Goal: Task Accomplishment & Management: Manage account settings

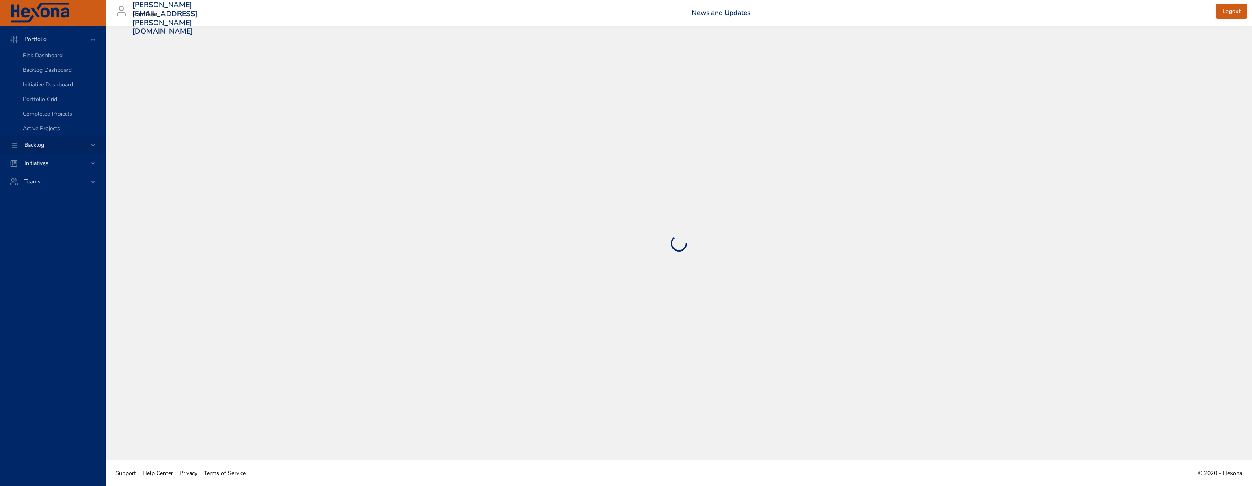
click at [52, 142] on div "Backlog" at bounding box center [53, 145] width 71 height 9
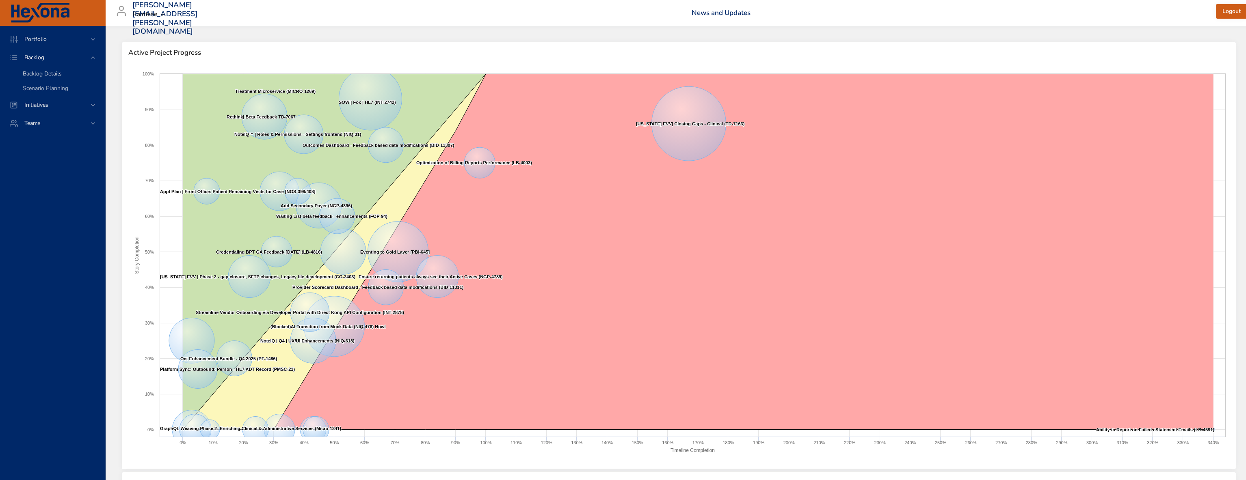
click at [43, 74] on span "Backlog Details" at bounding box center [42, 74] width 39 height 8
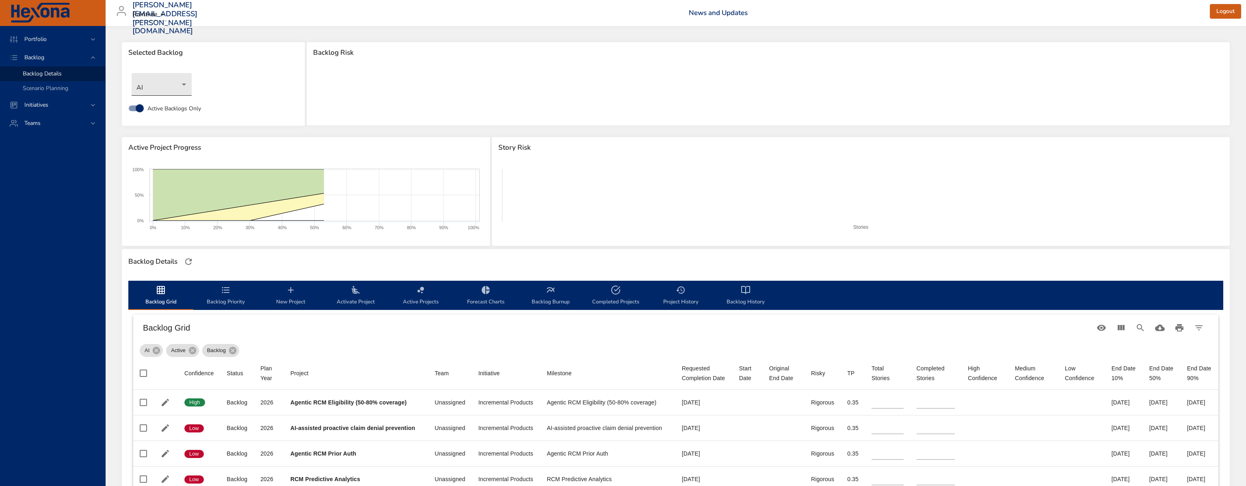
click at [185, 82] on body "Portfolio Backlog Backlog Details Scenario Planning Initiatives Teams darren.mc…" at bounding box center [623, 243] width 1246 height 486
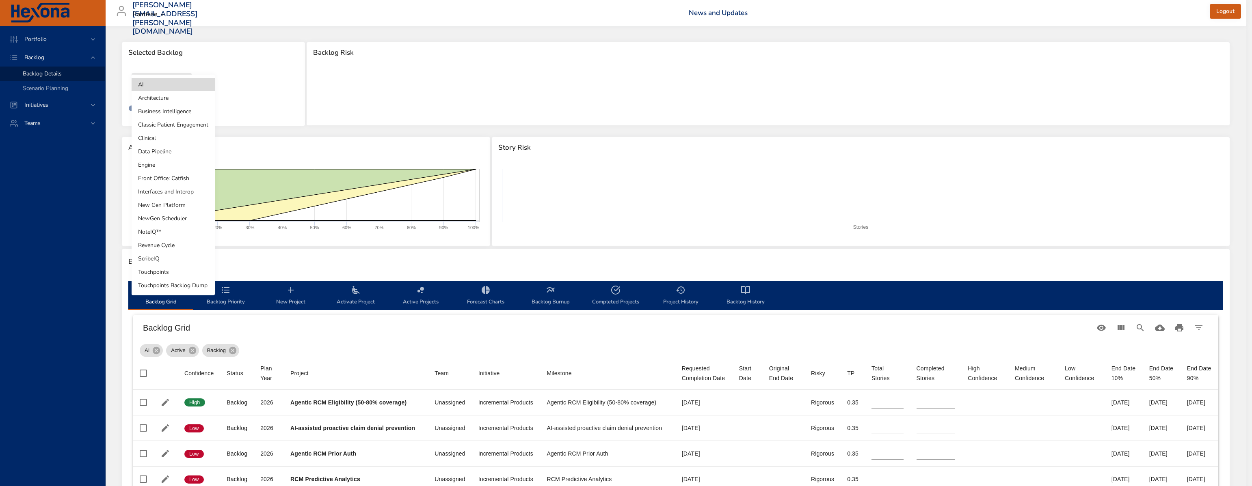
click at [184, 206] on li "New Gen Platform" at bounding box center [173, 205] width 83 height 13
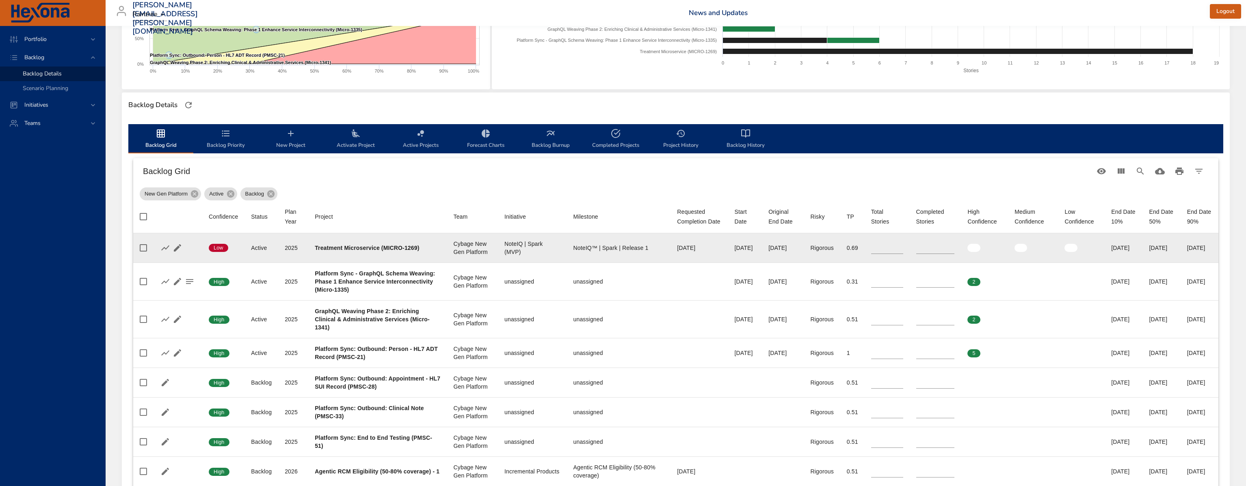
scroll to position [199, 0]
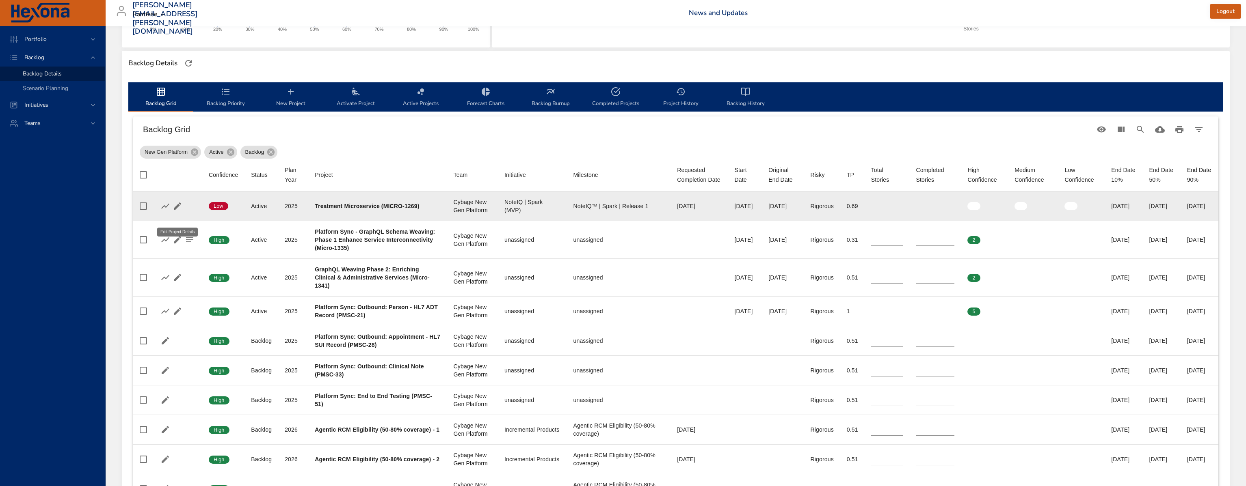
click at [178, 210] on icon "button" at bounding box center [177, 206] width 7 height 7
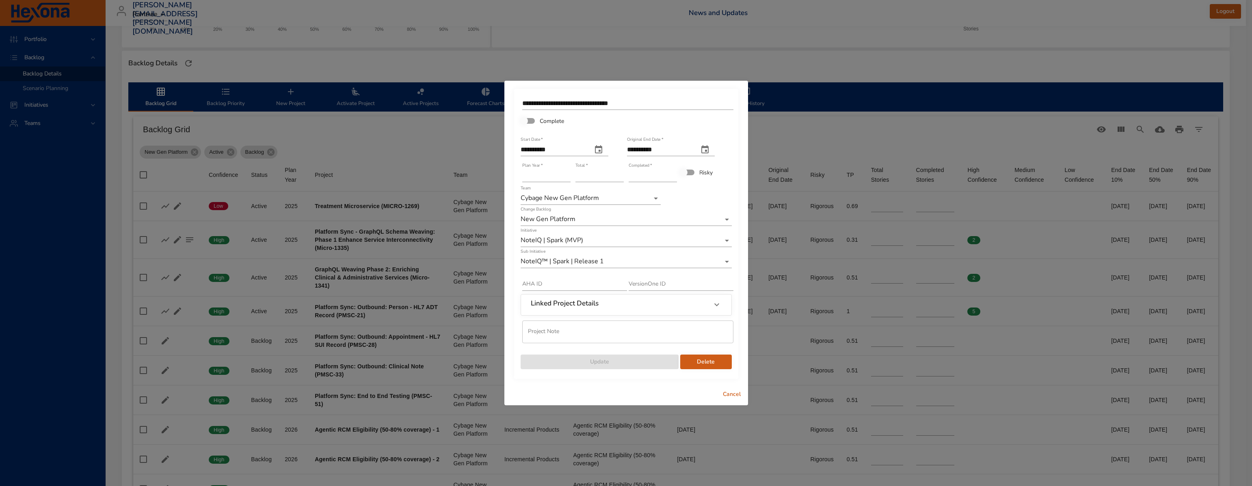
drag, startPoint x: 728, startPoint y: 392, endPoint x: 618, endPoint y: 322, distance: 129.8
click at [727, 392] on span "Cancel" at bounding box center [731, 395] width 19 height 10
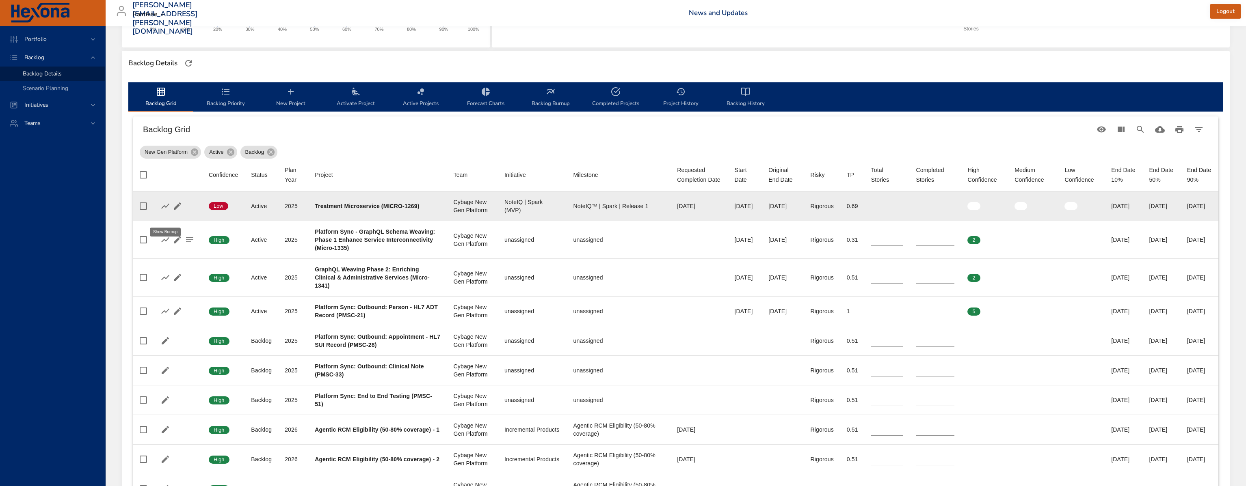
click at [167, 209] on icon "button" at bounding box center [165, 205] width 8 height 5
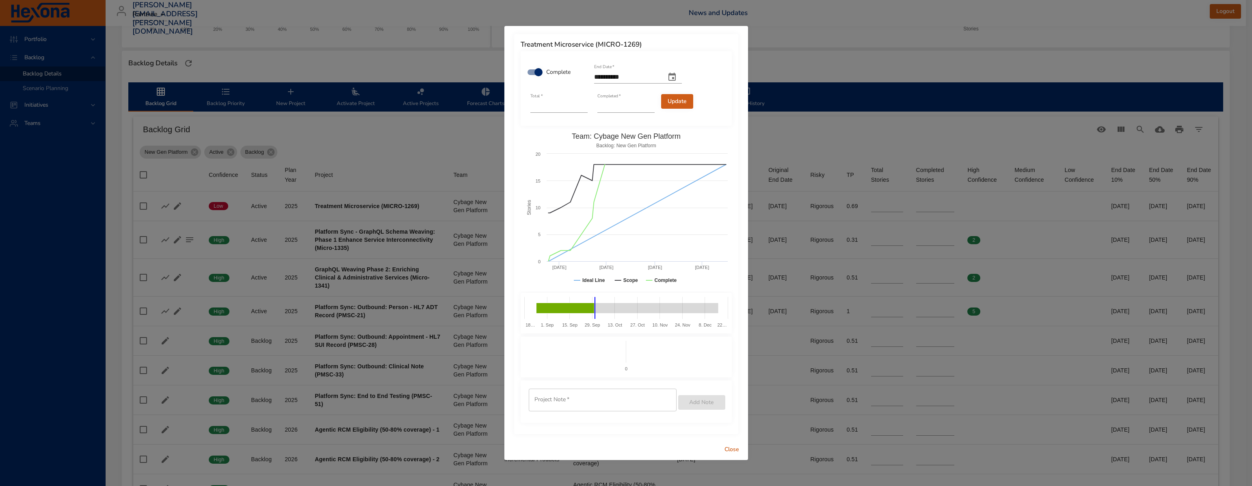
click at [683, 429] on div "**********" at bounding box center [626, 234] width 224 height 400
click at [678, 104] on span "Update" at bounding box center [677, 102] width 19 height 10
click at [734, 450] on span "Close" at bounding box center [731, 450] width 19 height 10
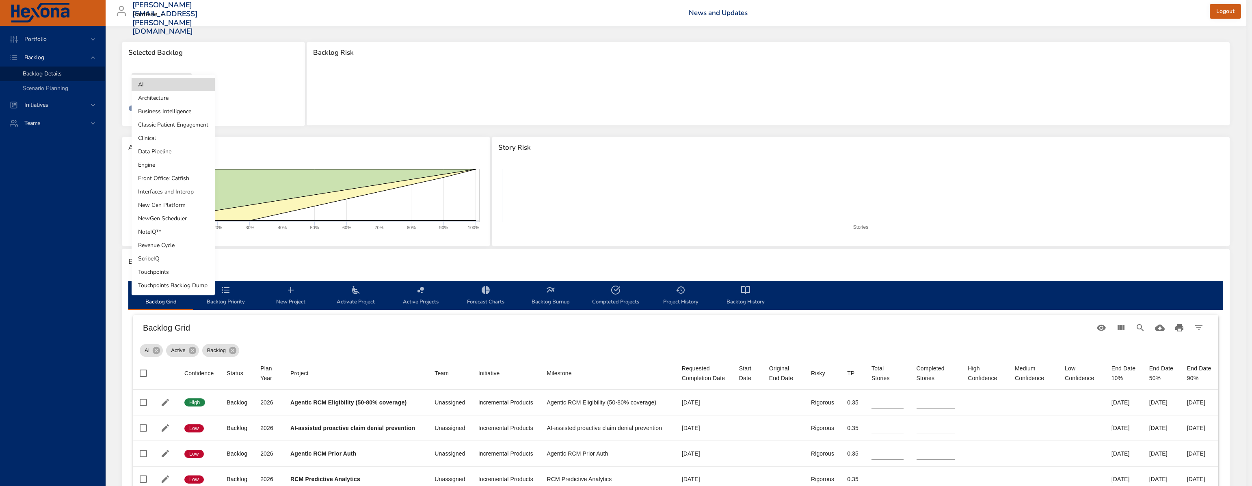
click at [179, 83] on body "Portfolio Backlog Backlog Details Scenario Planning Initiatives Teams darren.mc…" at bounding box center [626, 243] width 1252 height 486
click at [187, 204] on li "New Gen Platform" at bounding box center [173, 205] width 83 height 13
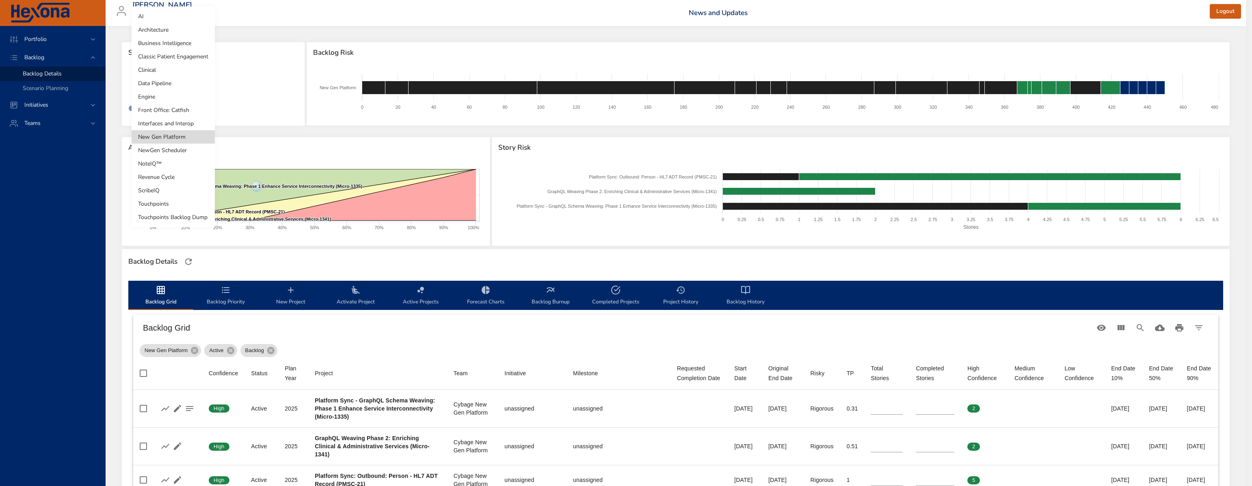
click at [178, 86] on body "Portfolio Backlog Backlog Details Scenario Planning Initiatives Teams darren.mc…" at bounding box center [626, 243] width 1252 height 486
click at [173, 33] on li "Architecture" at bounding box center [173, 29] width 83 height 13
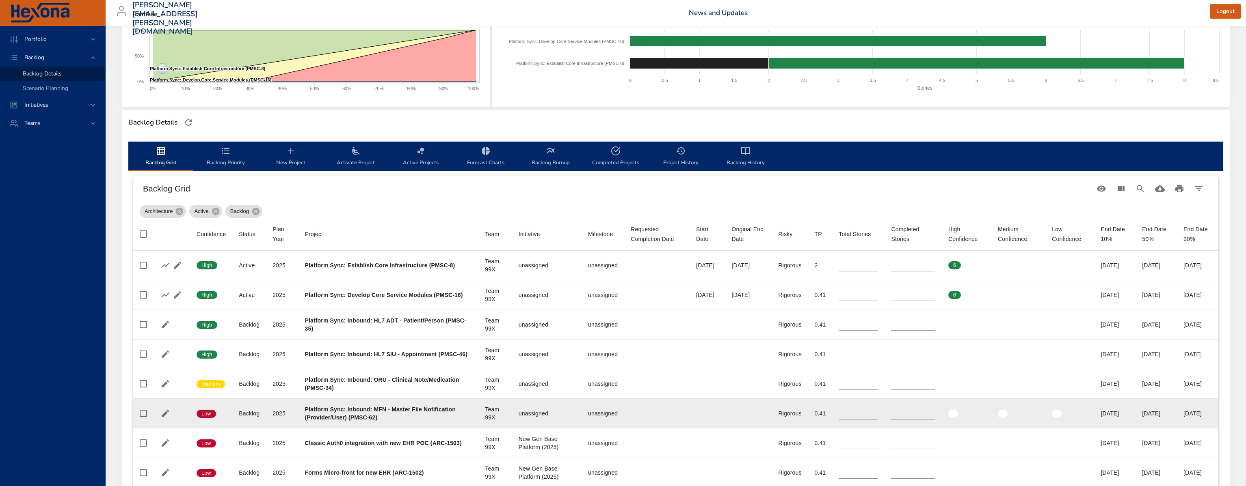
scroll to position [155, 0]
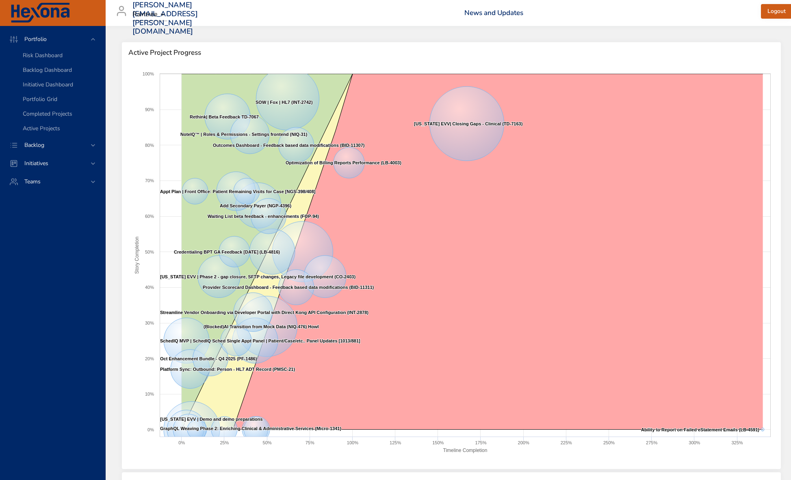
click at [42, 146] on span "Backlog" at bounding box center [34, 145] width 33 height 8
click at [47, 74] on span "Backlog Details" at bounding box center [42, 74] width 39 height 8
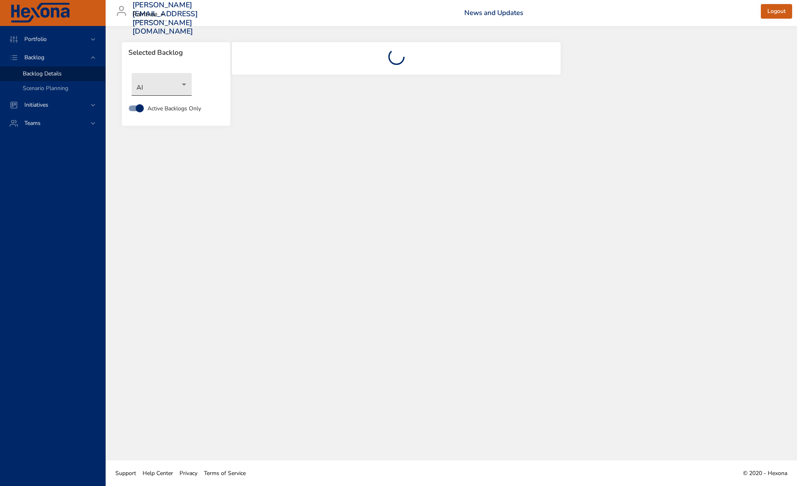
click at [163, 90] on body "Portfolio Backlog Backlog Details Scenario Planning Initiatives Teams [PERSON_N…" at bounding box center [398, 243] width 797 height 486
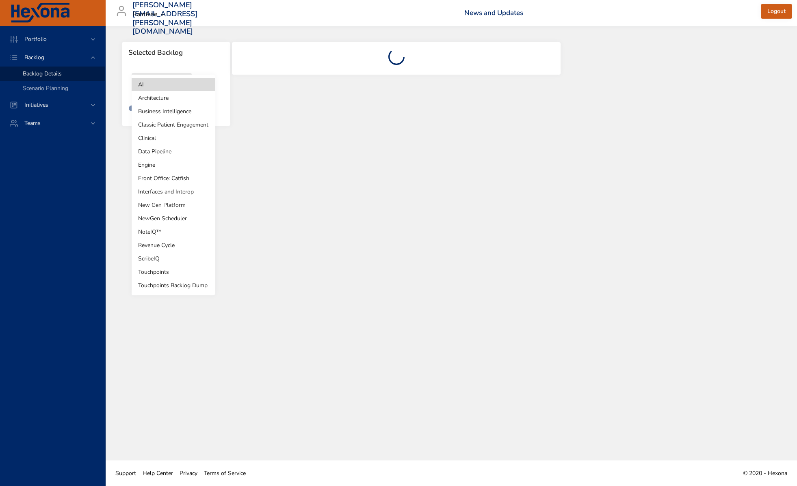
click at [166, 101] on li "Architecture" at bounding box center [173, 97] width 83 height 13
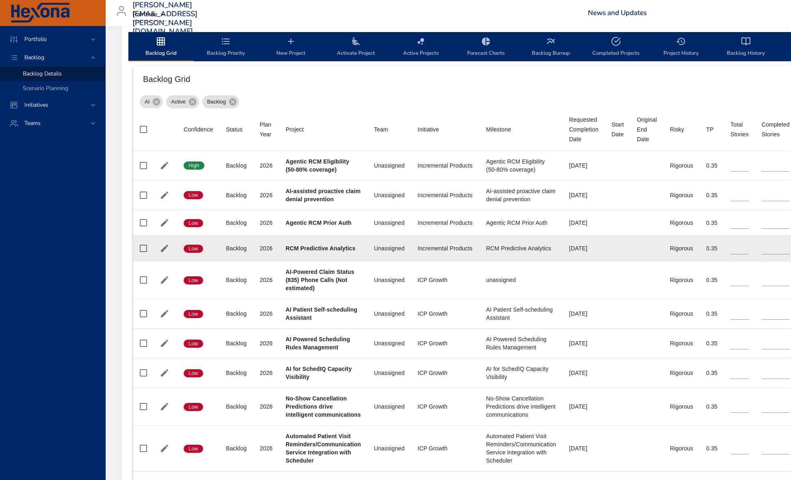
type input "*"
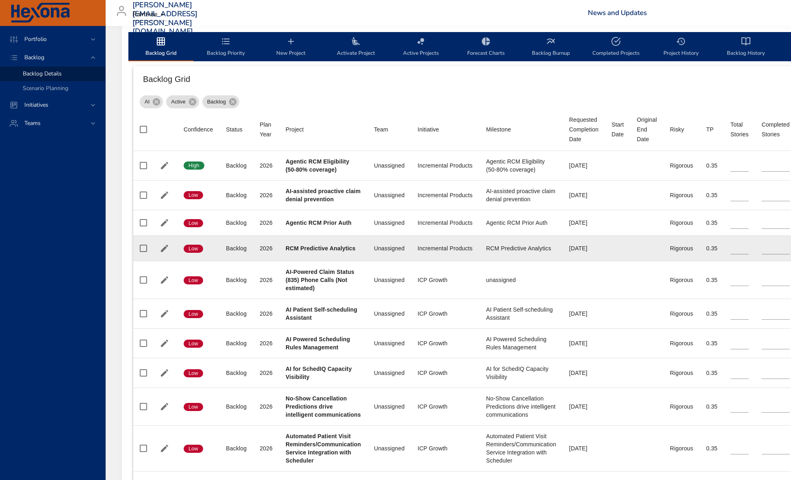
type input "*"
type input "**"
type input "*"
type input "**"
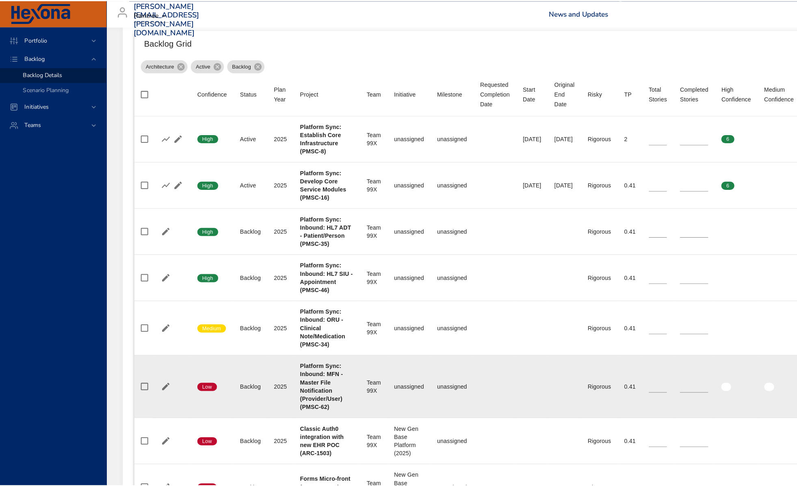
scroll to position [329, 0]
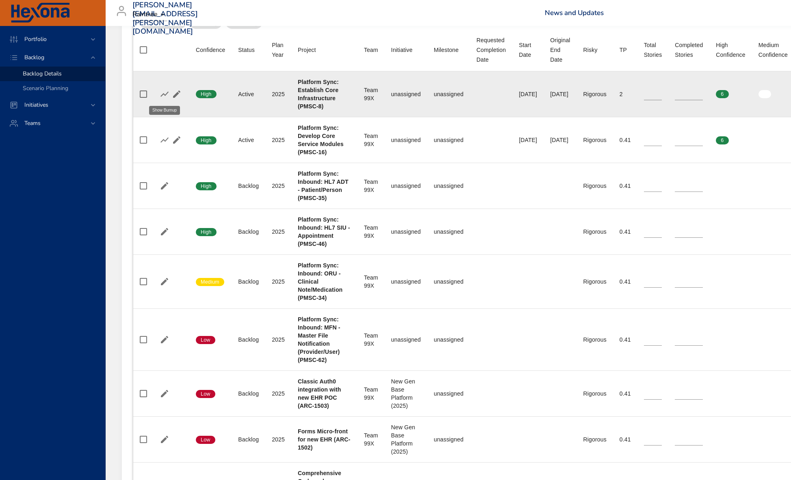
click at [160, 95] on icon "button" at bounding box center [165, 94] width 10 height 10
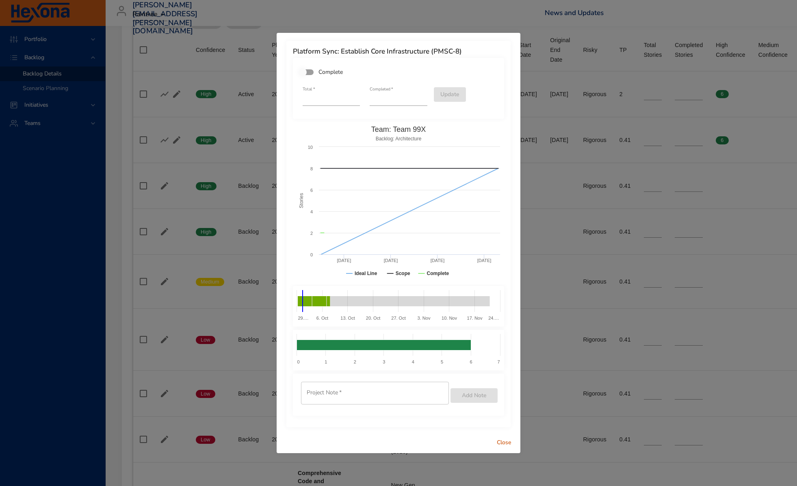
click at [509, 440] on span "Close" at bounding box center [503, 443] width 19 height 10
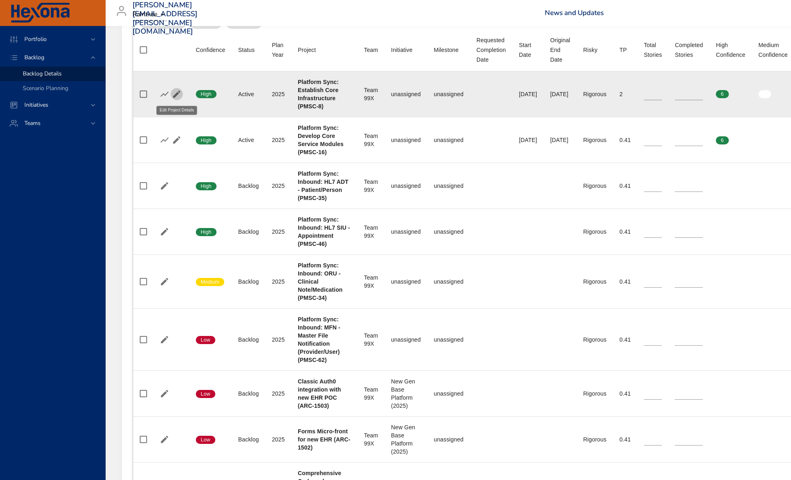
click at [177, 93] on icon "button" at bounding box center [176, 94] width 7 height 7
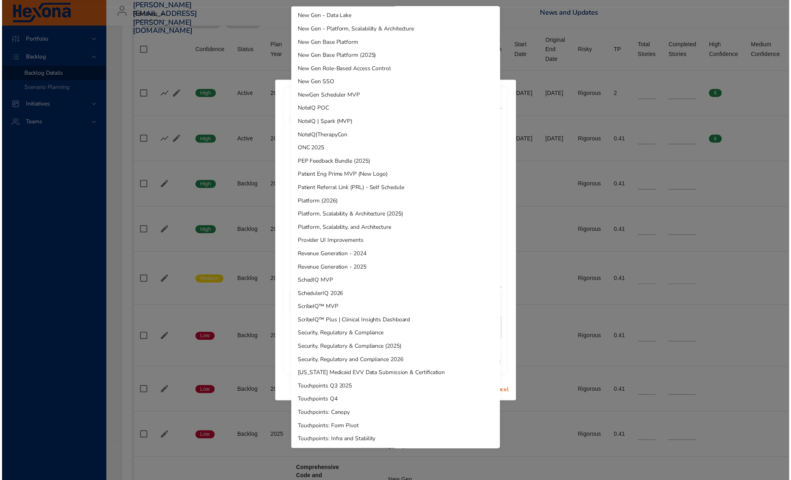
scroll to position [323, 0]
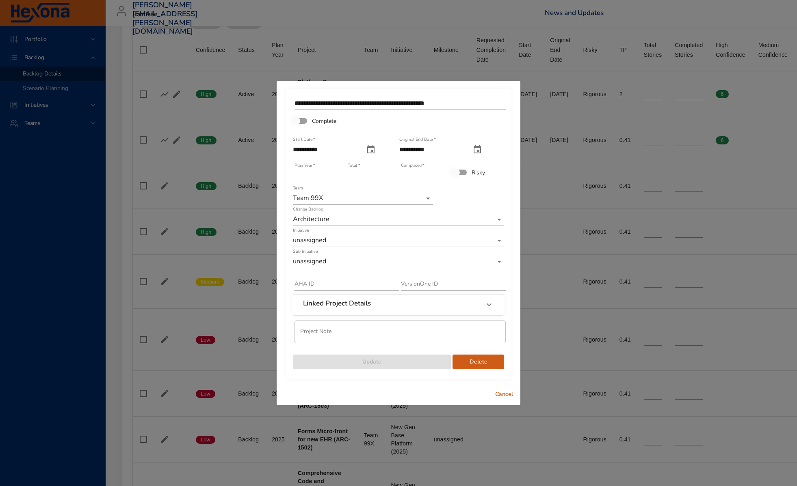
click at [506, 397] on span "Cancel" at bounding box center [503, 395] width 19 height 10
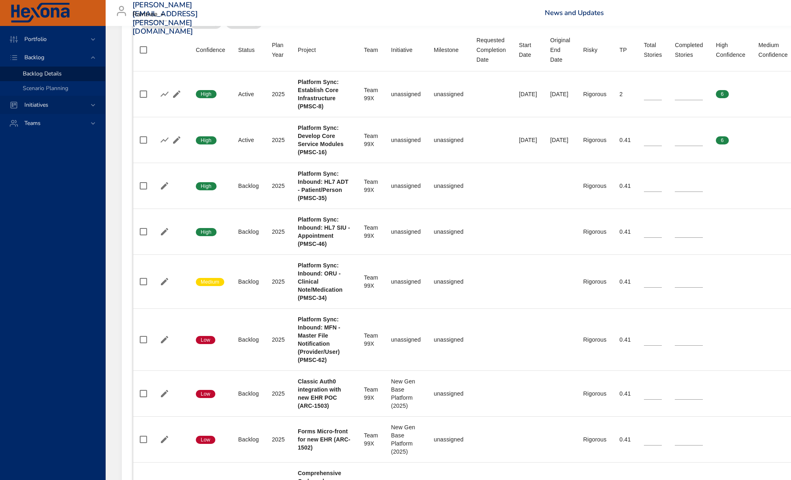
click at [41, 108] on span "Initiatives" at bounding box center [36, 105] width 37 height 8
click at [61, 106] on span "Milestone Details" at bounding box center [45, 107] width 44 height 8
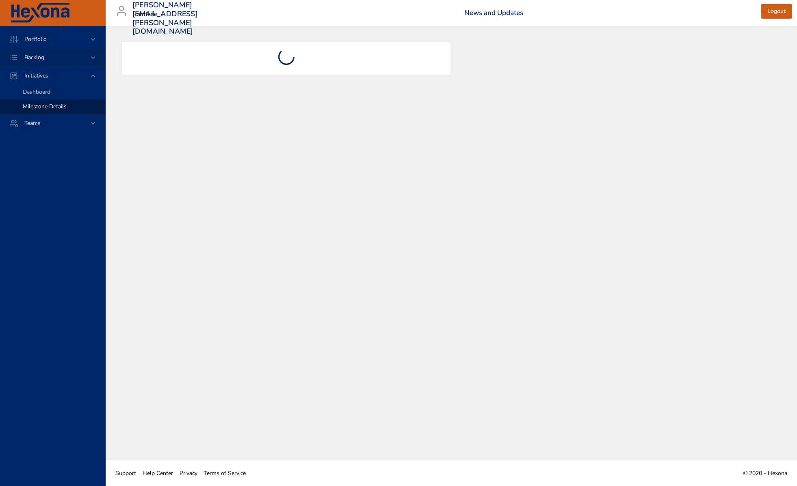
click at [54, 57] on div "Backlog" at bounding box center [53, 57] width 71 height 9
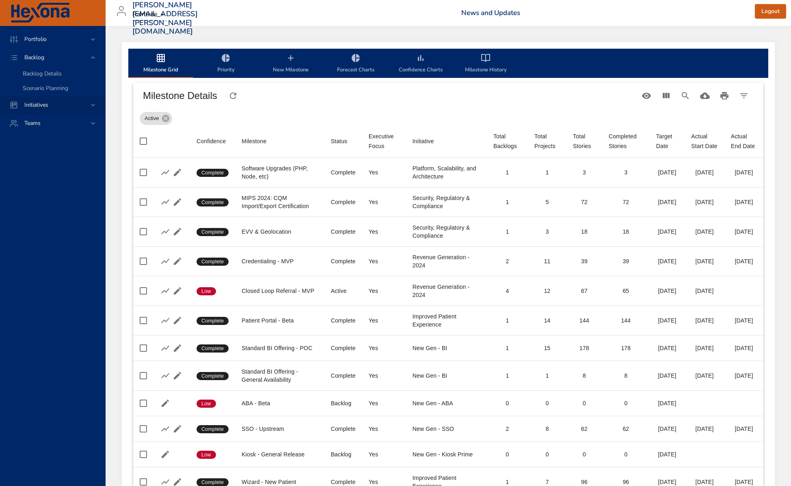
scroll to position [5, 0]
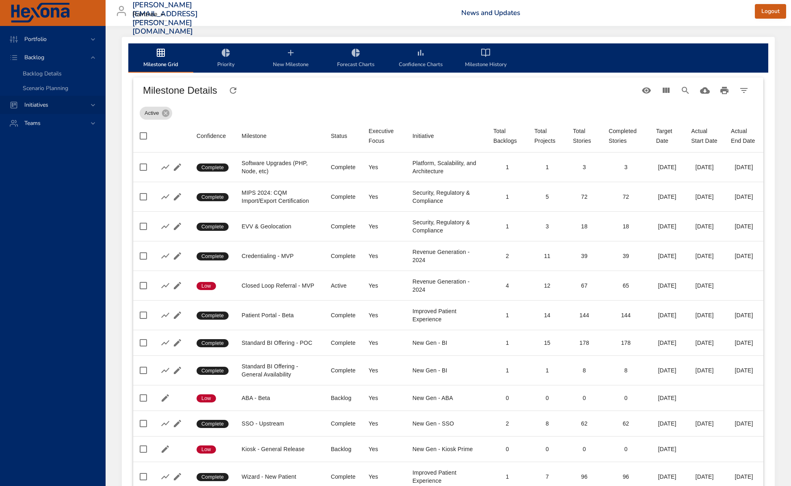
click at [59, 106] on div "Initiatives" at bounding box center [53, 105] width 71 height 9
click at [53, 107] on span "Milestone Details" at bounding box center [45, 107] width 44 height 8
click at [54, 106] on span "Milestone Details" at bounding box center [45, 107] width 44 height 8
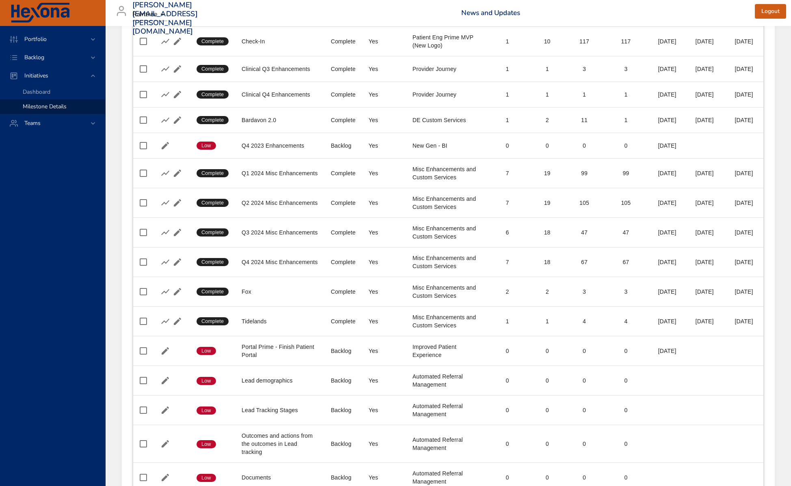
scroll to position [0, 0]
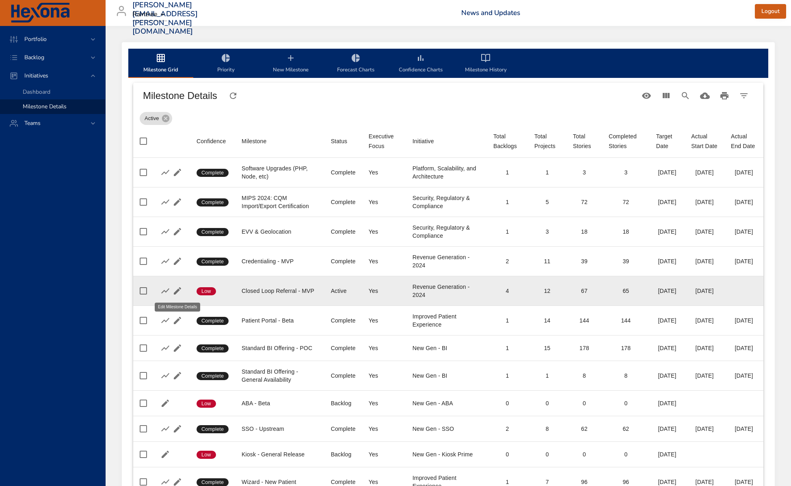
click at [179, 292] on icon "button" at bounding box center [178, 291] width 10 height 10
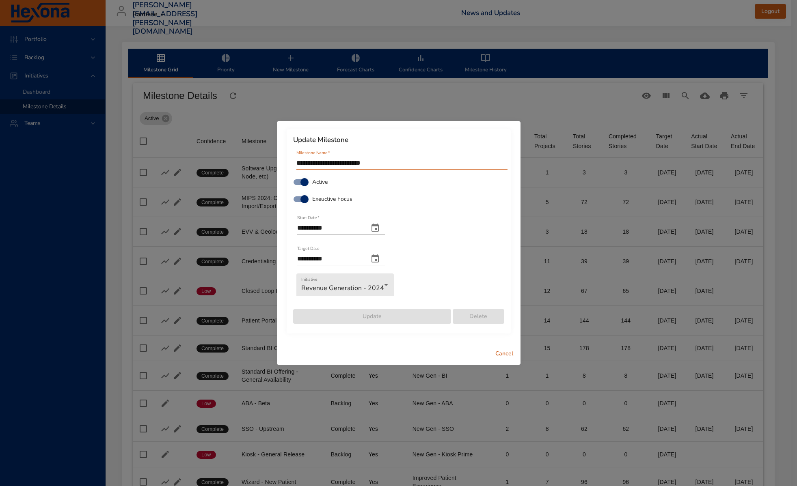
click at [505, 350] on span "Cancel" at bounding box center [504, 354] width 19 height 10
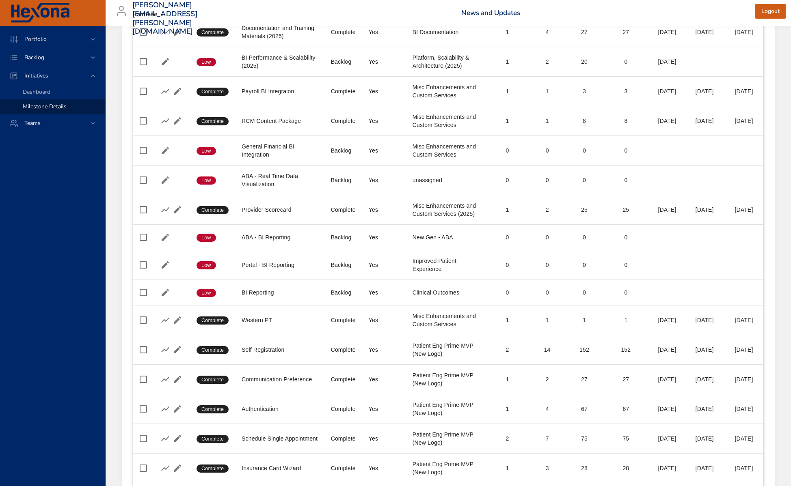
scroll to position [2674, 0]
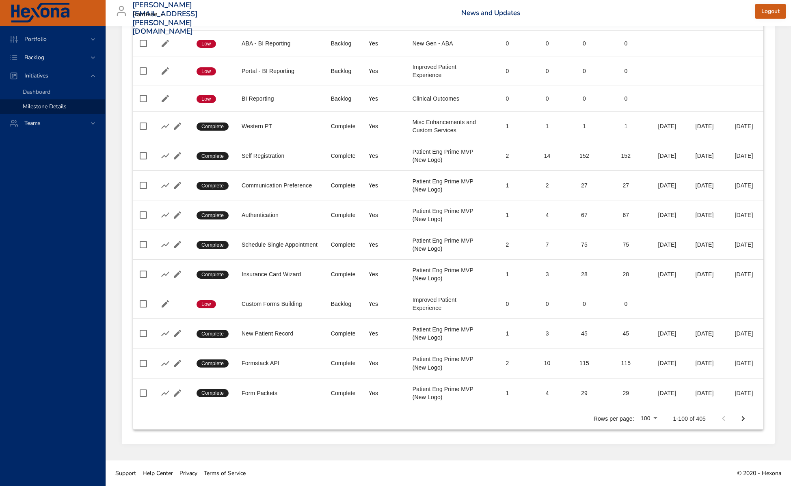
click at [745, 421] on icon "Next Page" at bounding box center [743, 419] width 10 height 10
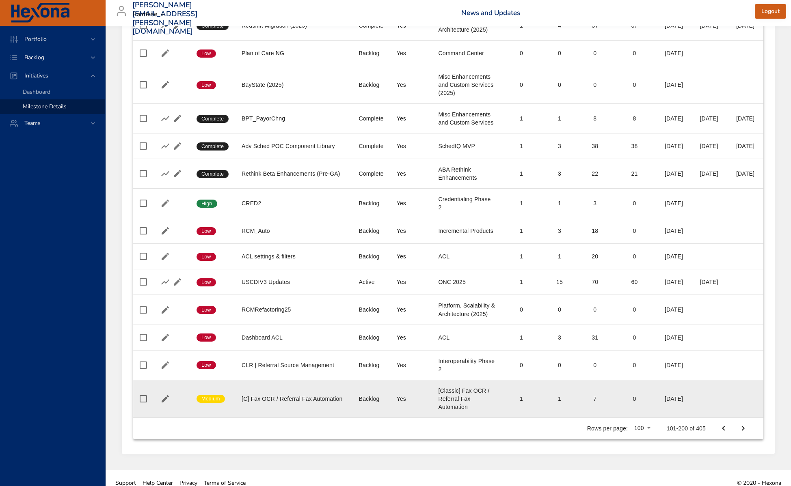
scroll to position [3170, 0]
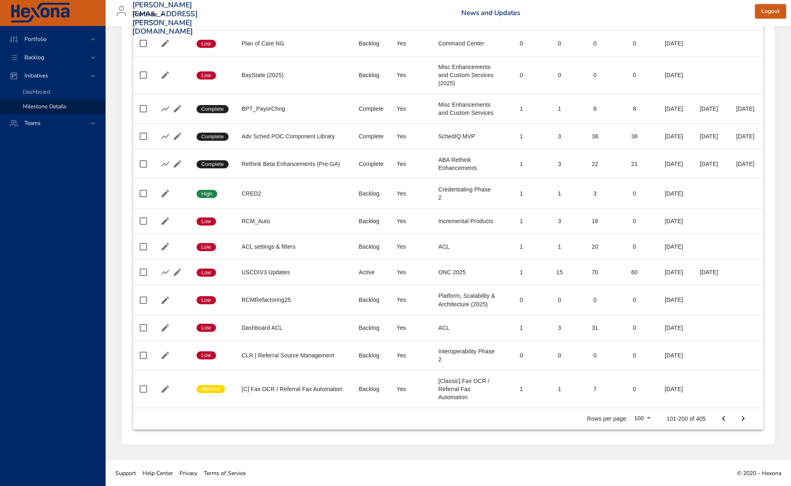
click at [747, 420] on icon "Next Page" at bounding box center [743, 419] width 10 height 10
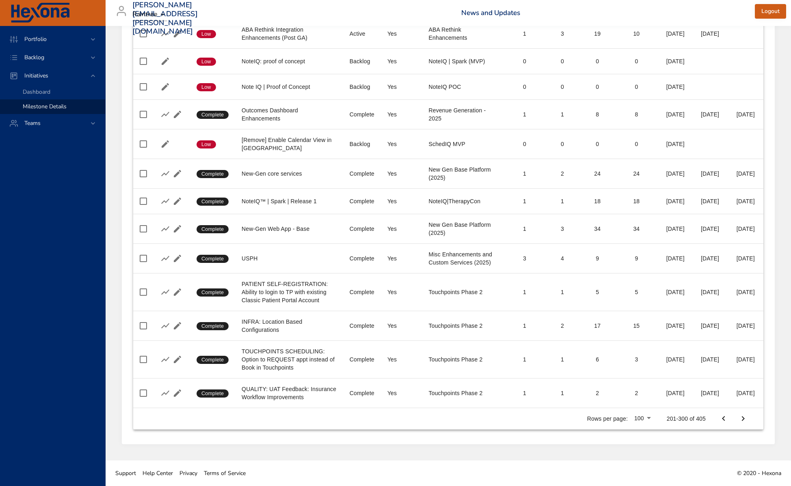
click at [747, 419] on icon "Next Page" at bounding box center [743, 419] width 10 height 10
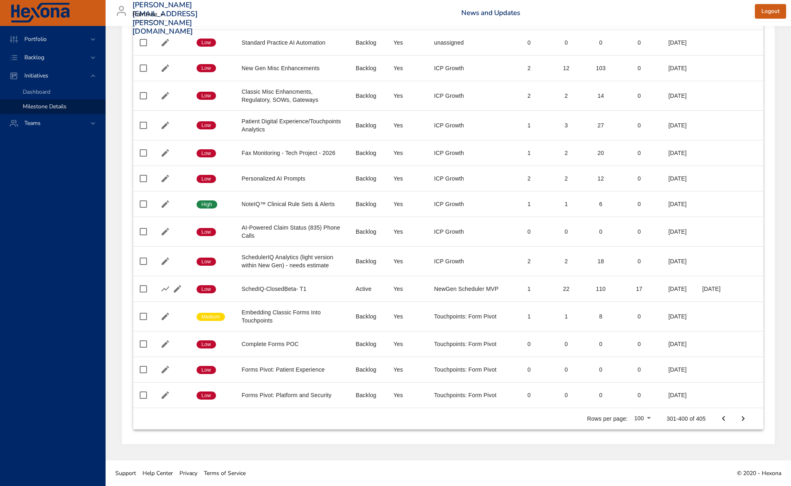
scroll to position [2776, 0]
click at [747, 419] on icon "Next Page" at bounding box center [743, 419] width 10 height 10
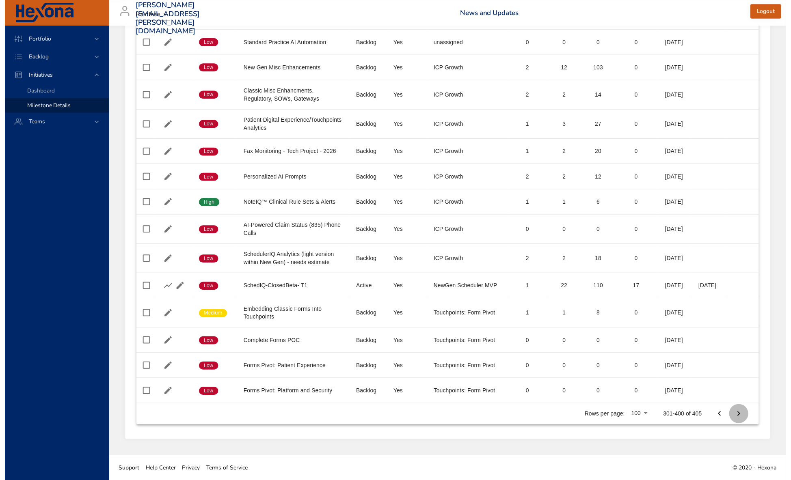
scroll to position [0, 0]
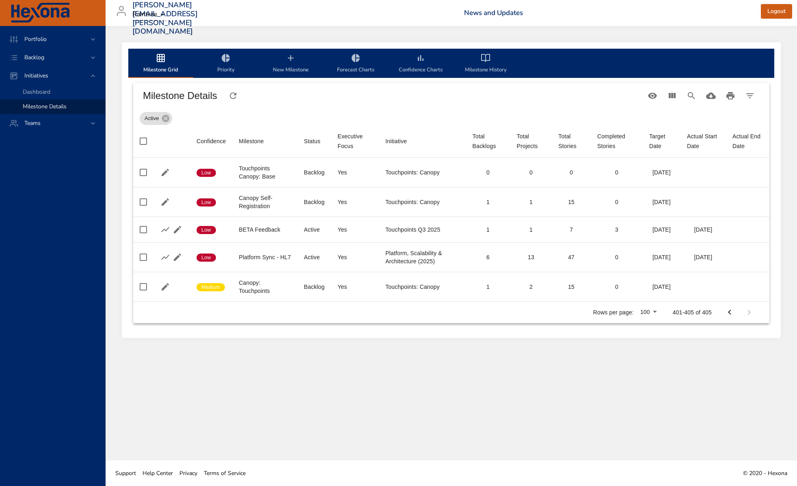
click at [646, 311] on body "Portfolio Backlog Initiatives Dashboard Milestone Details Teams [PERSON_NAME][E…" at bounding box center [398, 243] width 797 height 486
click at [652, 312] on li "100" at bounding box center [649, 312] width 24 height 15
click at [644, 351] on div "Milestone Grid Priority New Milestone Forecast Charts Confidence Charts Milesto…" at bounding box center [452, 243] width 692 height 435
click at [506, 343] on div "Milestone Grid Priority New Milestone Forecast Charts Confidence Charts Milesto…" at bounding box center [452, 243] width 692 height 435
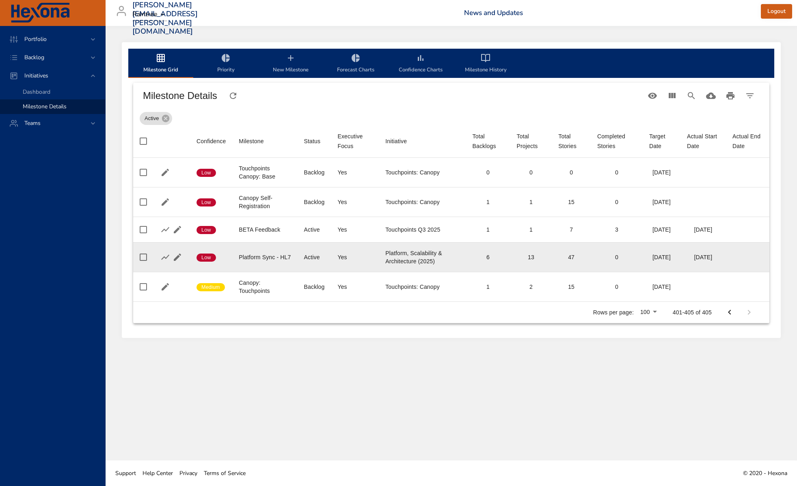
click at [244, 258] on div "Platform Sync - HL7" at bounding box center [265, 257] width 52 height 8
click at [175, 259] on icon "button" at bounding box center [177, 257] width 7 height 7
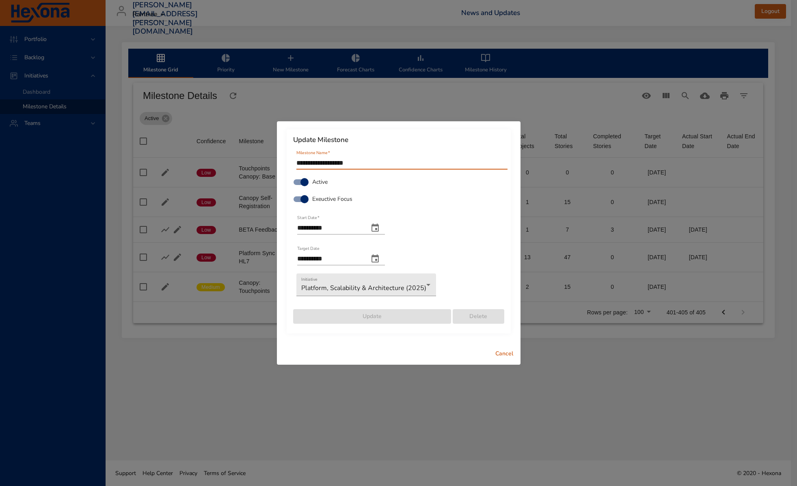
click at [437, 133] on div "**********" at bounding box center [399, 232] width 224 height 204
click at [503, 354] on span "Cancel" at bounding box center [504, 354] width 19 height 10
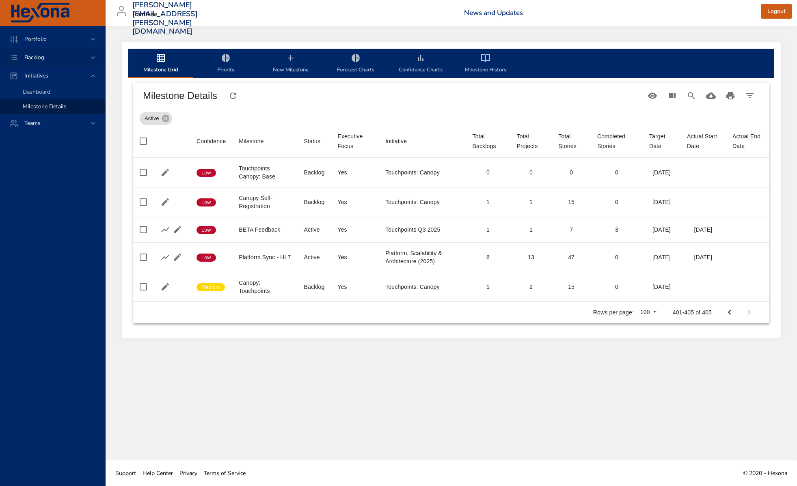
click at [47, 62] on div "Backlog" at bounding box center [52, 57] width 105 height 18
click at [57, 77] on span "Backlog Details" at bounding box center [42, 74] width 39 height 8
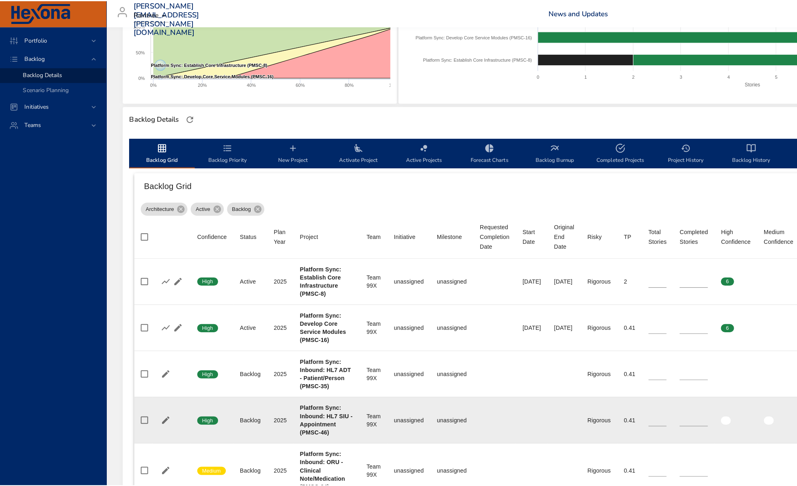
scroll to position [228, 0]
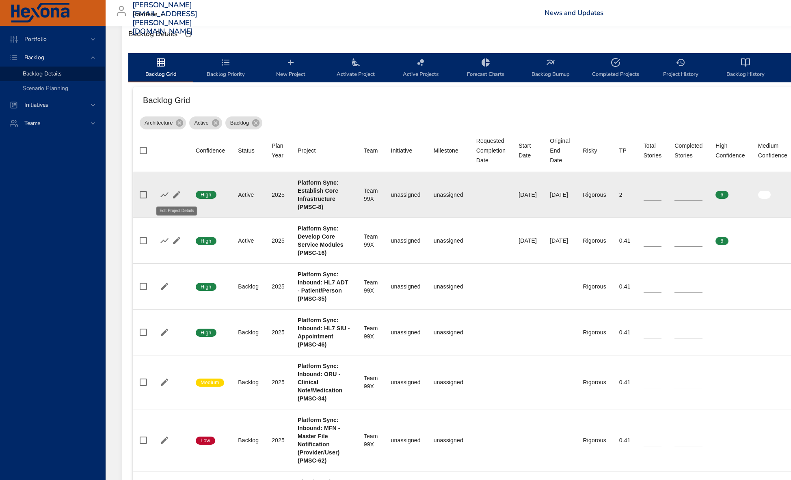
click at [178, 190] on icon "button" at bounding box center [177, 195] width 10 height 10
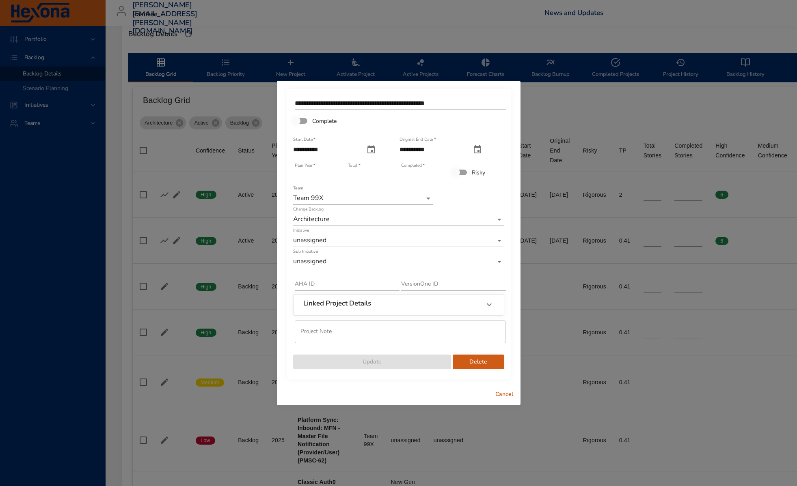
click at [348, 238] on body "Portfolio Backlog Backlog Details Scenario Planning Initiatives Teams [PERSON_N…" at bounding box center [398, 15] width 797 height 486
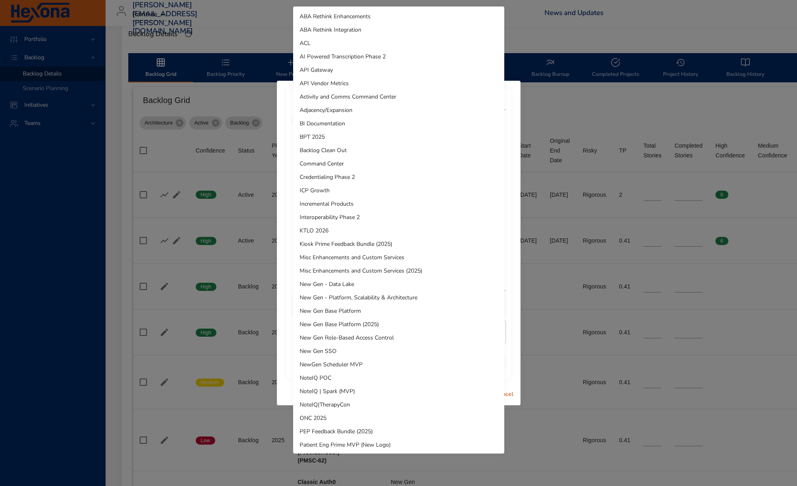
scroll to position [323, 0]
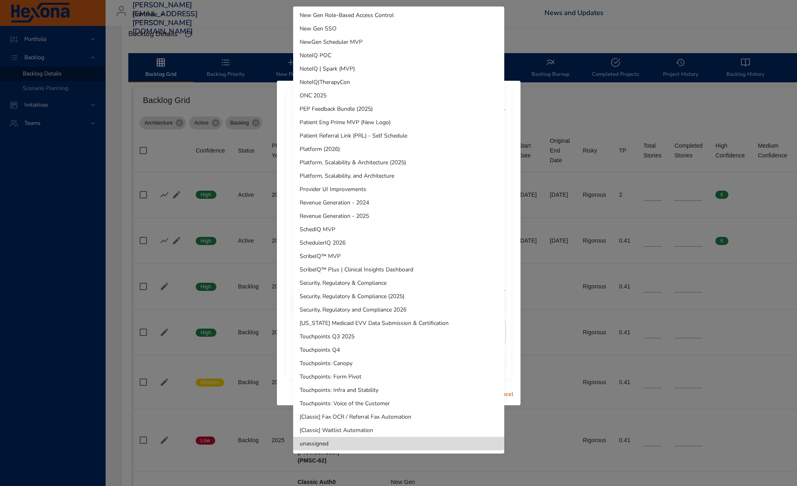
click at [431, 165] on li "Platform, Scalability & Architecture (2025)" at bounding box center [398, 162] width 211 height 13
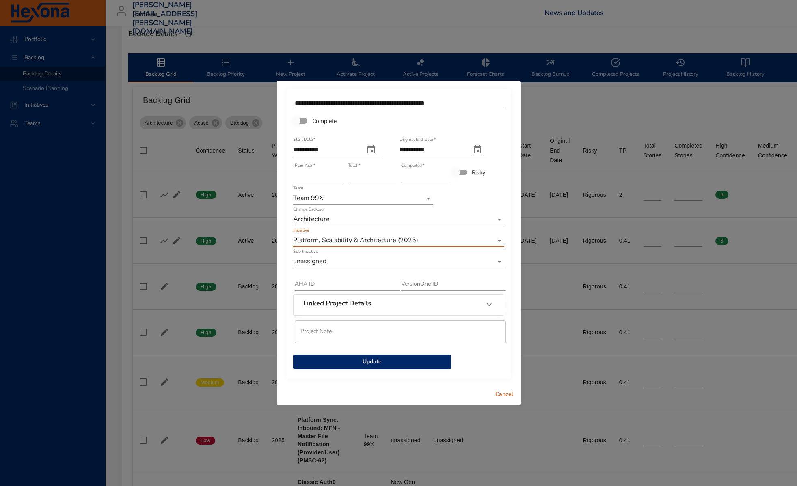
click at [375, 365] on span "Update" at bounding box center [372, 362] width 145 height 10
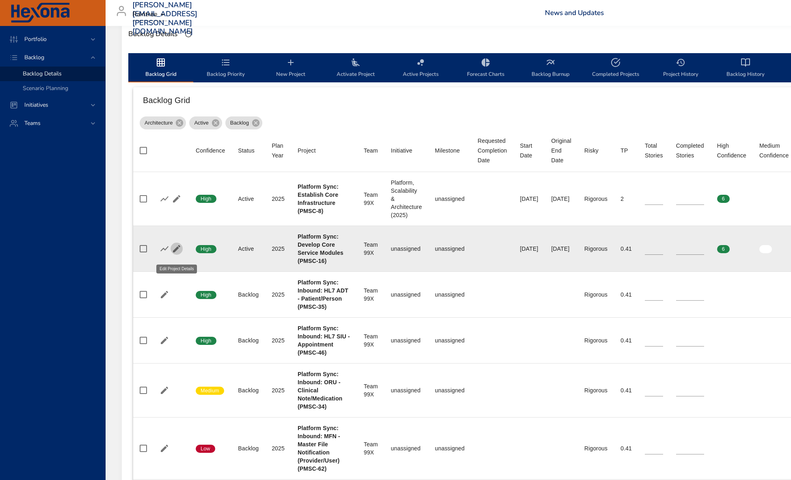
click at [177, 253] on icon "button" at bounding box center [176, 248] width 7 height 7
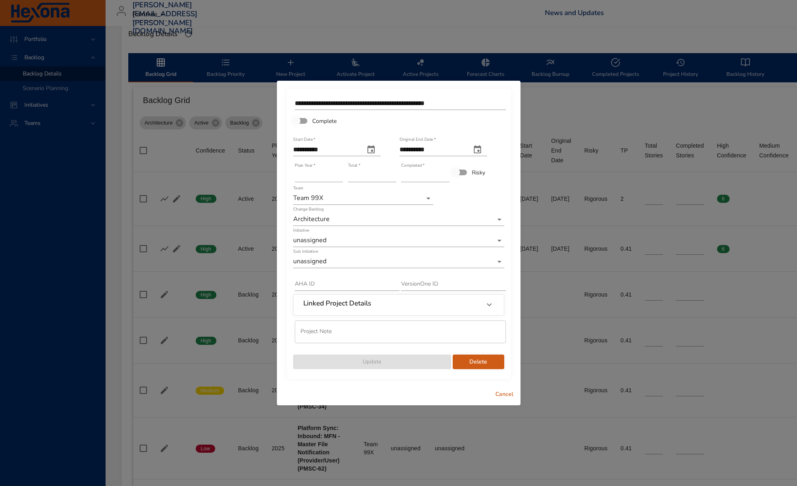
click at [340, 242] on body "Portfolio Backlog Backlog Details Scenario Planning Initiatives Teams [PERSON_N…" at bounding box center [398, 15] width 797 height 486
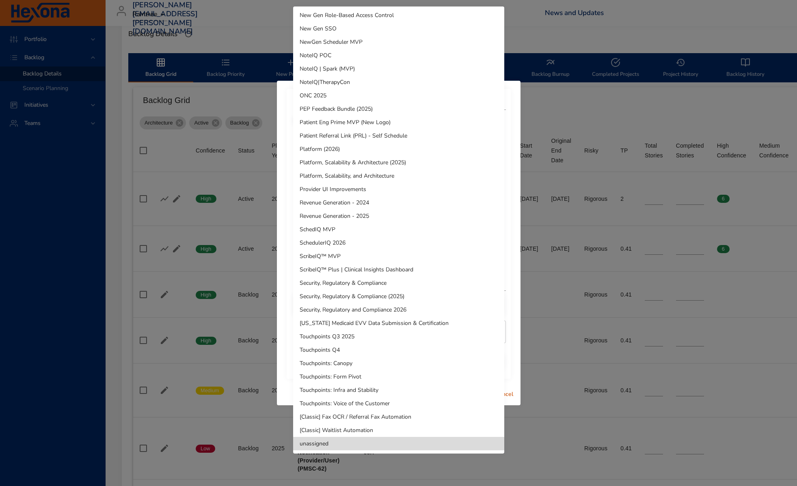
click at [388, 160] on li "Platform, Scalability & Architecture (2025)" at bounding box center [398, 162] width 211 height 13
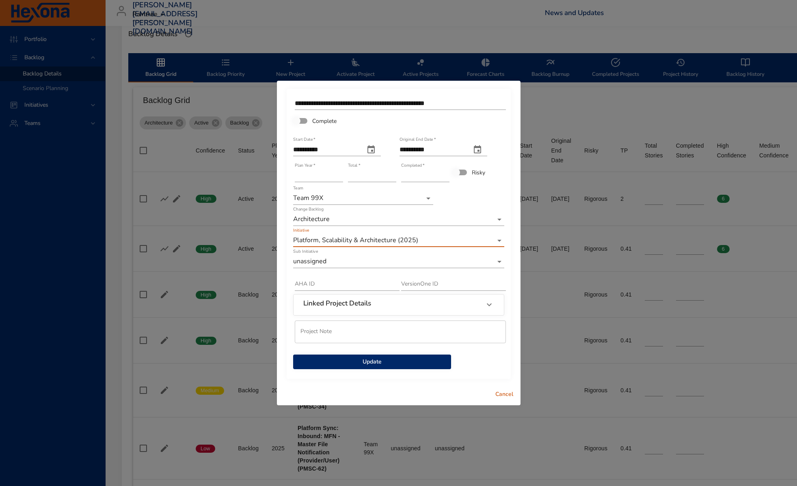
click at [384, 363] on span "Update" at bounding box center [372, 362] width 145 height 10
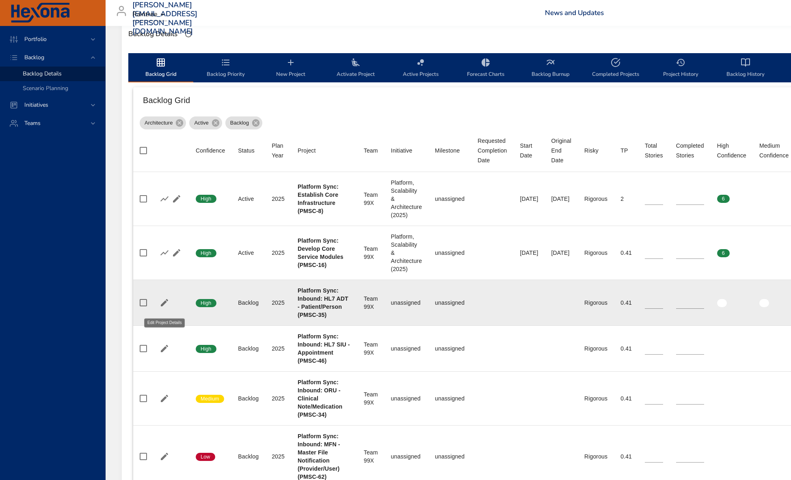
click at [160, 307] on icon "button" at bounding box center [165, 303] width 10 height 10
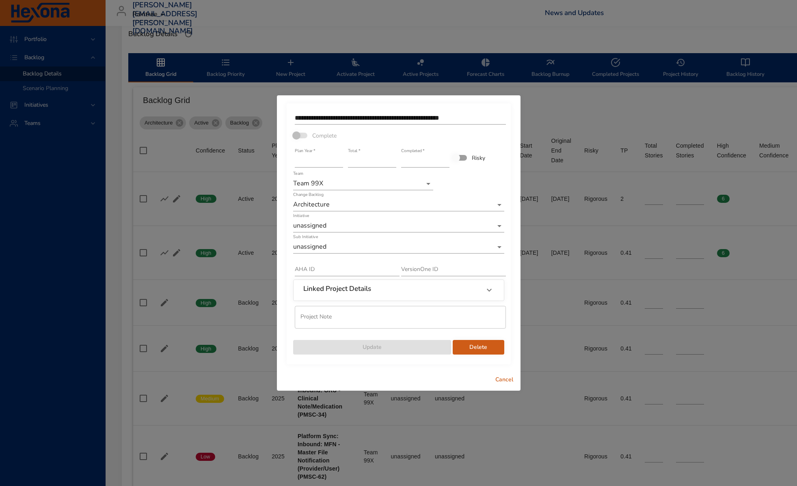
click at [318, 229] on body "Portfolio Backlog Backlog Details Scenario Planning Initiatives Teams [PERSON_N…" at bounding box center [398, 15] width 797 height 486
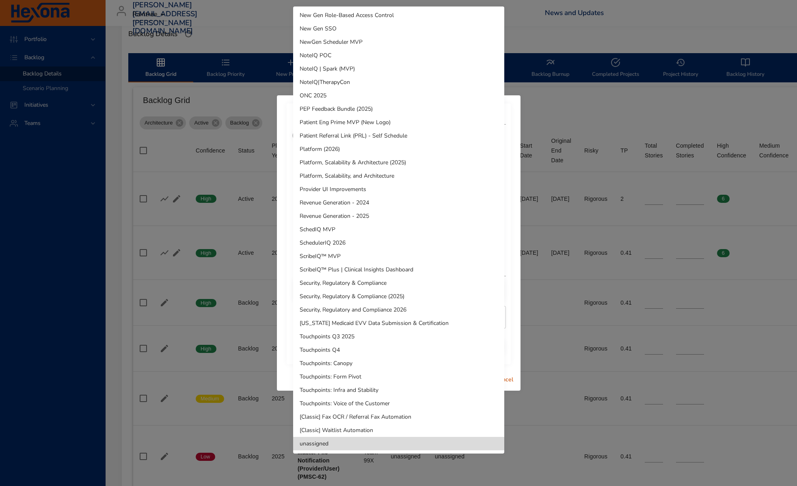
click at [413, 161] on li "Platform, Scalability & Architecture (2025)" at bounding box center [398, 162] width 211 height 13
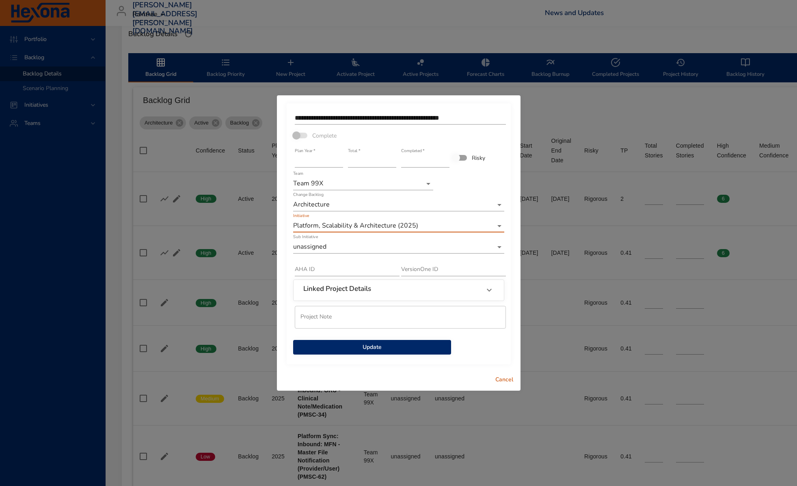
click at [433, 343] on span "Update" at bounding box center [372, 348] width 145 height 10
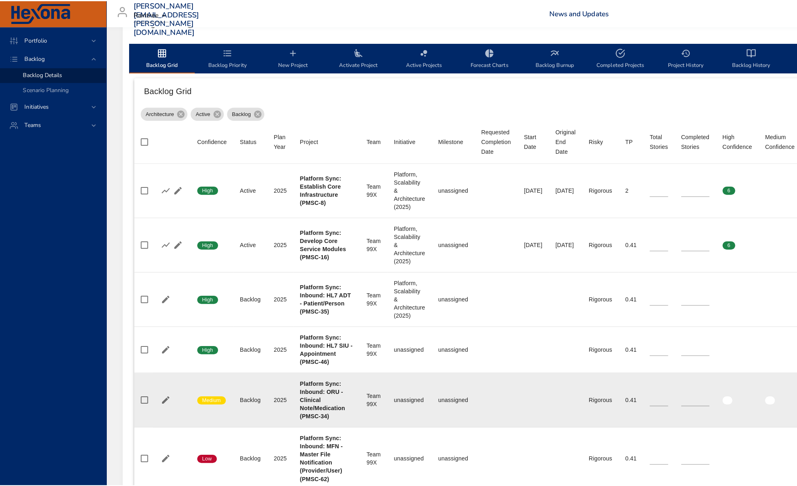
scroll to position [450, 0]
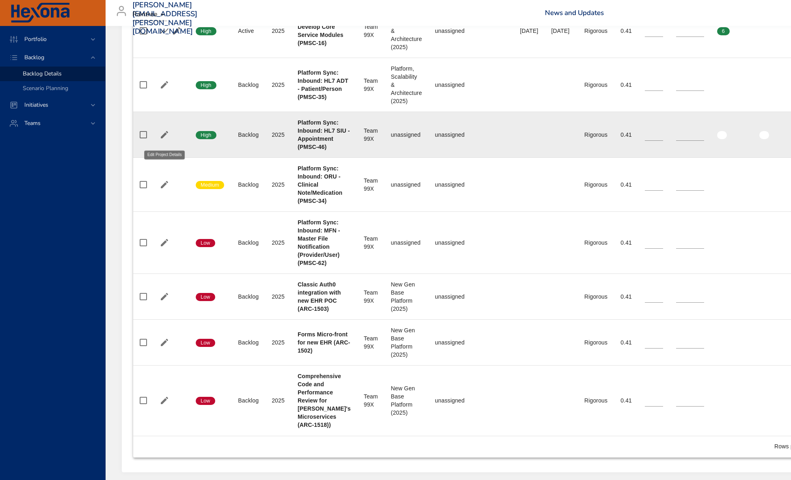
click at [161, 139] on icon "button" at bounding box center [165, 135] width 10 height 10
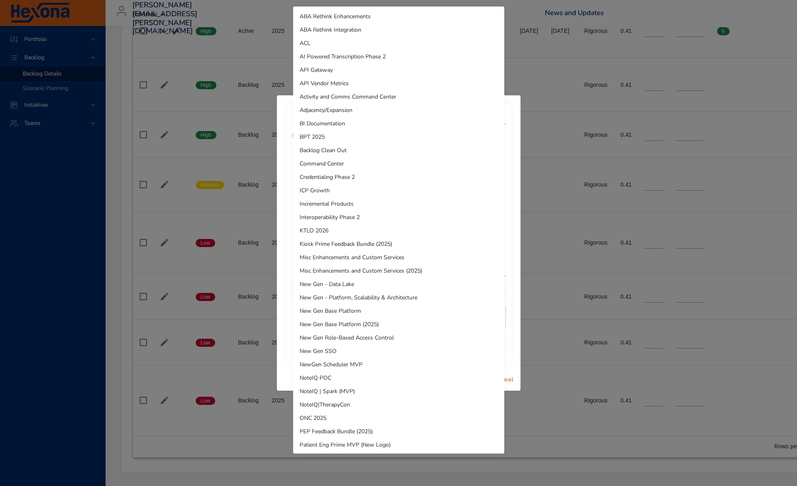
scroll to position [323, 0]
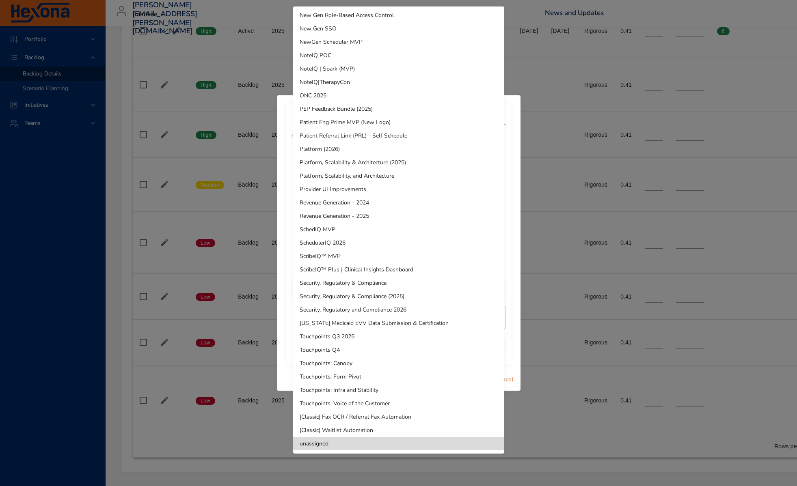
click at [382, 164] on li "Platform, Scalability & Architecture (2025)" at bounding box center [398, 162] width 211 height 13
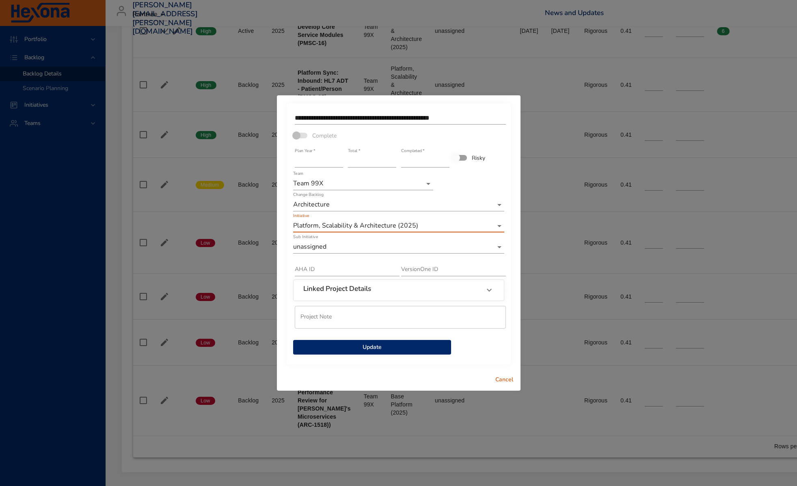
click at [364, 346] on span "Update" at bounding box center [372, 348] width 145 height 10
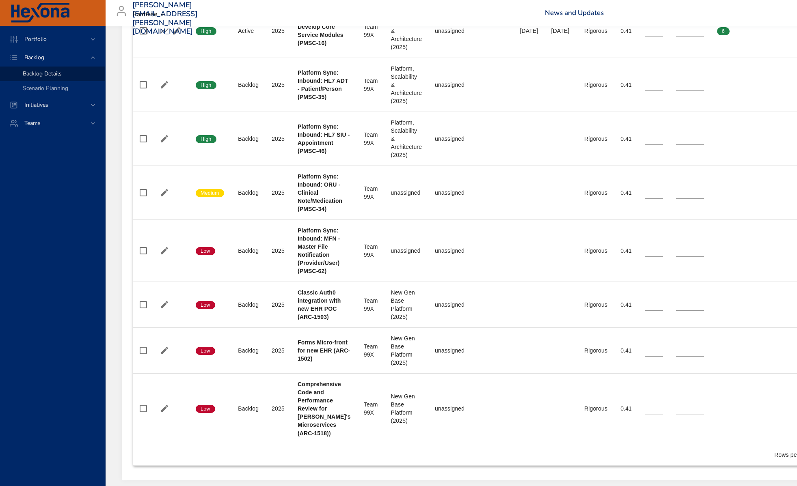
scroll to position [415, 0]
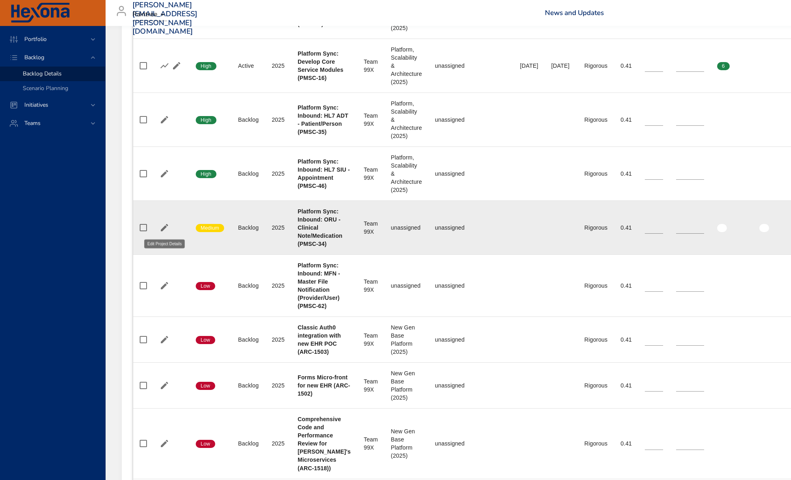
click at [160, 229] on icon "button" at bounding box center [165, 228] width 10 height 10
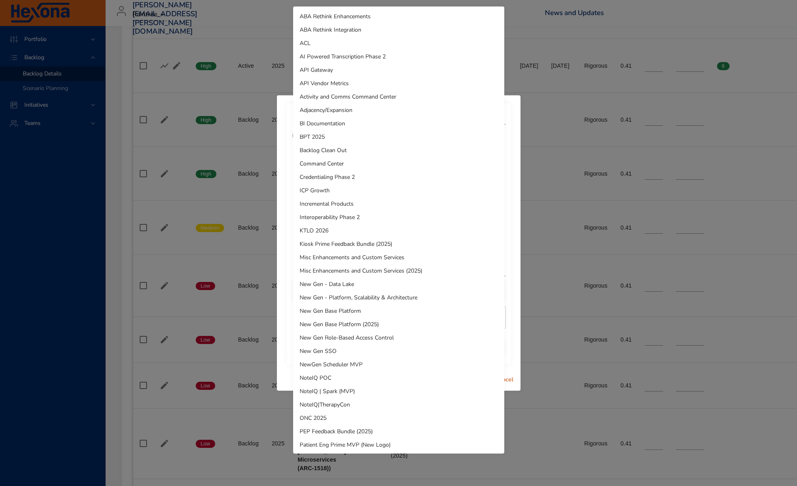
scroll to position [323, 0]
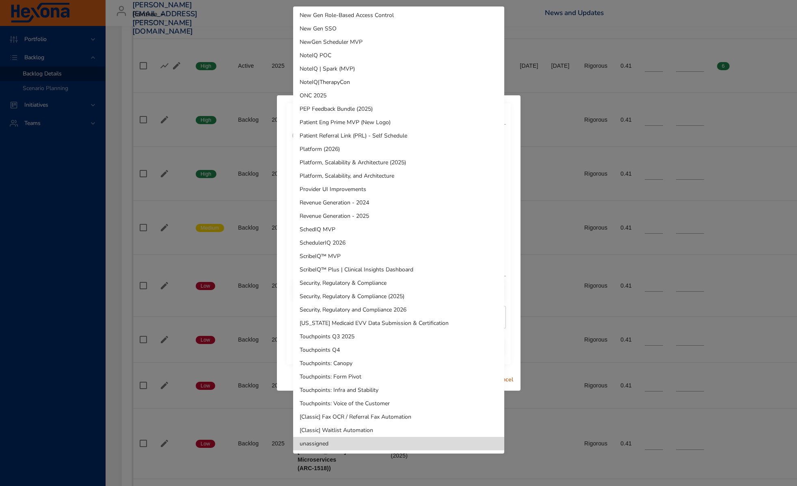
click at [422, 163] on li "Platform, Scalability & Architecture (2025)" at bounding box center [398, 162] width 211 height 13
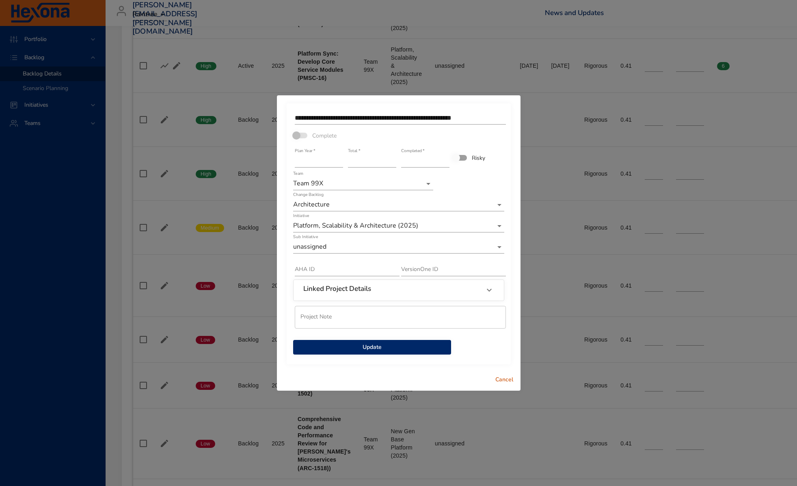
click at [346, 344] on span "Update" at bounding box center [372, 348] width 145 height 10
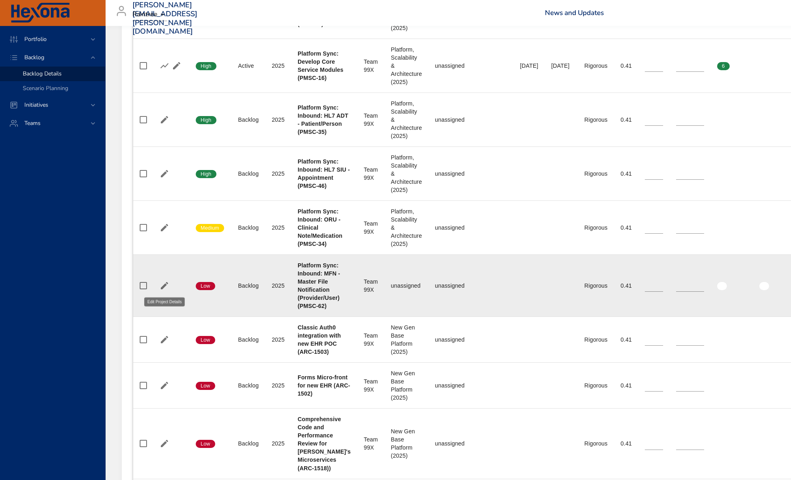
click at [160, 289] on icon "button" at bounding box center [165, 286] width 10 height 10
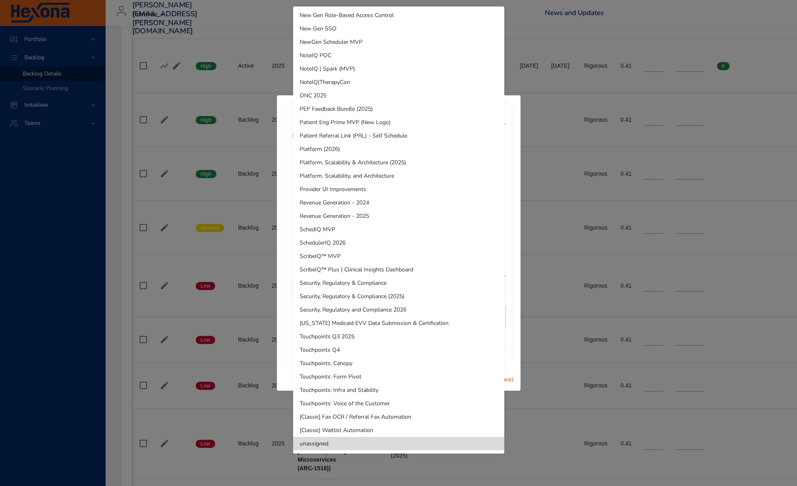
click at [397, 165] on li "Platform, Scalability & Architecture (2025)" at bounding box center [398, 162] width 211 height 13
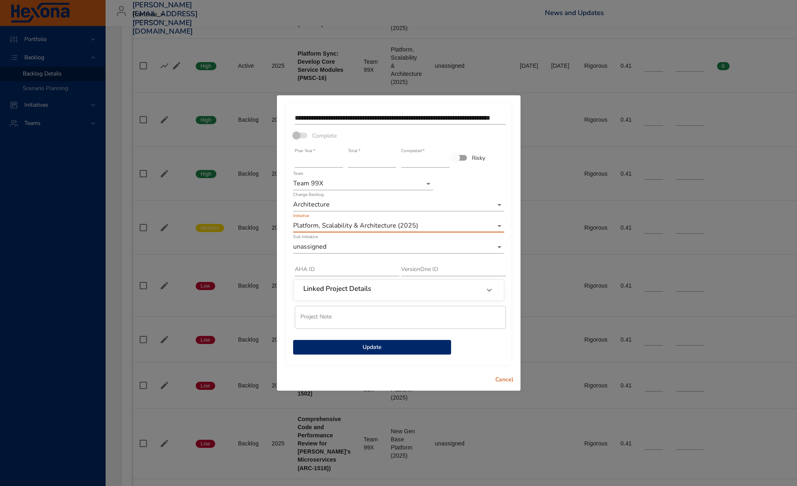
click at [363, 350] on span "Update" at bounding box center [372, 348] width 145 height 10
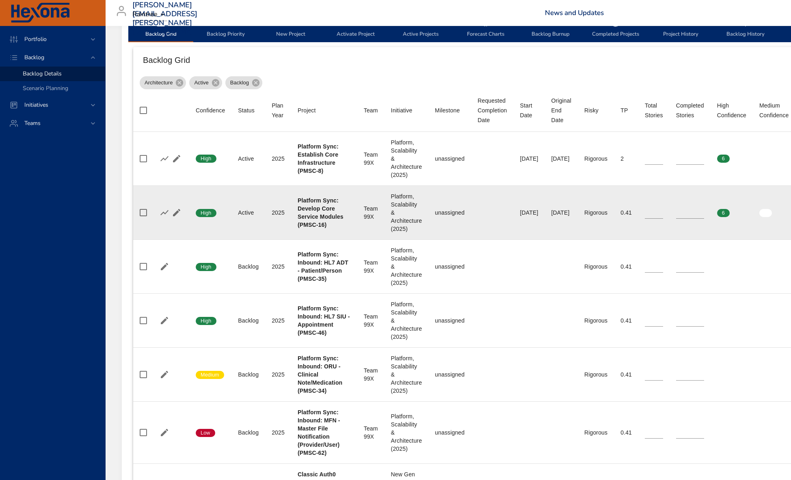
scroll to position [230, 0]
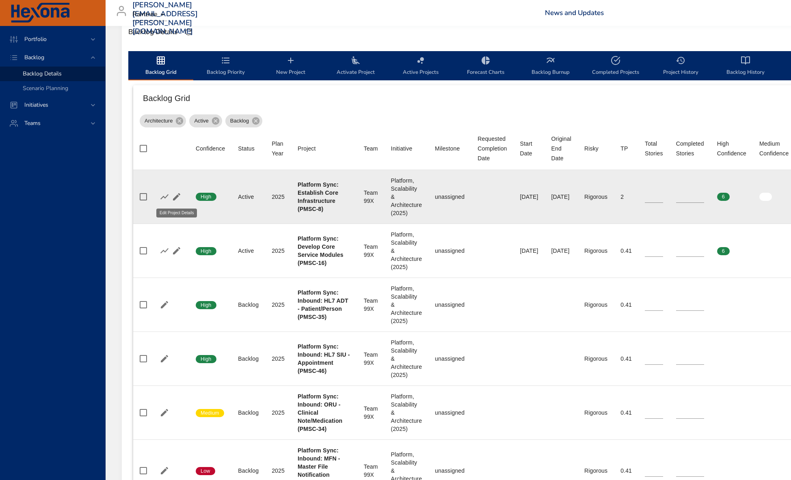
click at [173, 198] on icon "button" at bounding box center [177, 197] width 10 height 10
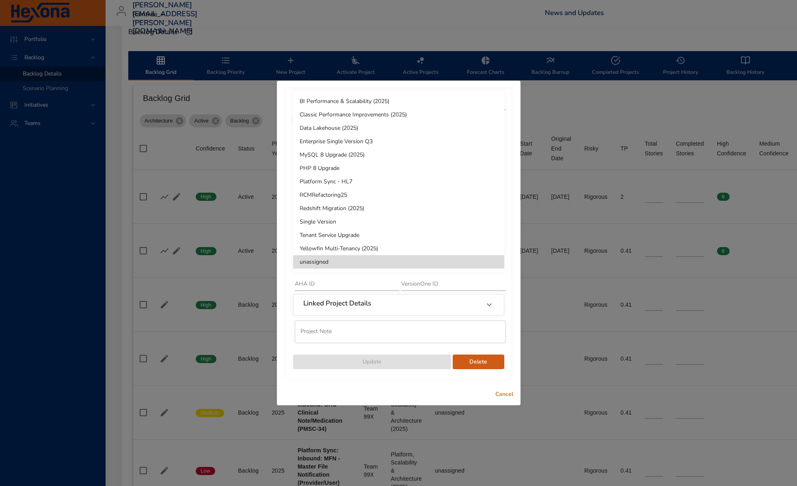
click at [499, 257] on body "Portfolio Backlog Backlog Details Scenario Planning Initiatives Teams [PERSON_N…" at bounding box center [398, 13] width 797 height 486
click at [515, 249] on div at bounding box center [398, 243] width 797 height 486
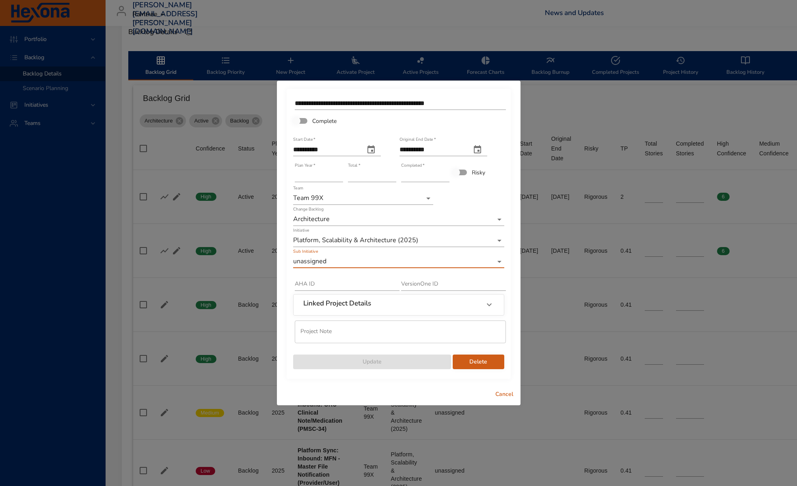
click at [502, 392] on span "Cancel" at bounding box center [504, 395] width 19 height 10
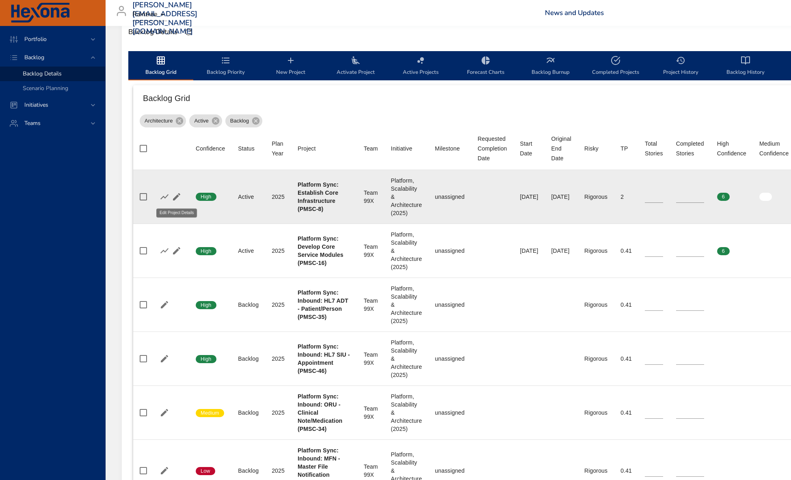
click at [178, 199] on icon "button" at bounding box center [177, 197] width 10 height 10
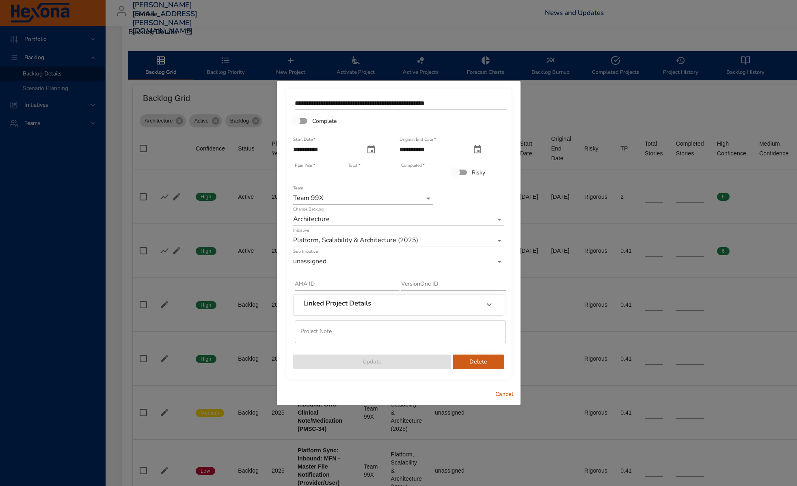
click at [500, 391] on span "Cancel" at bounding box center [504, 395] width 19 height 10
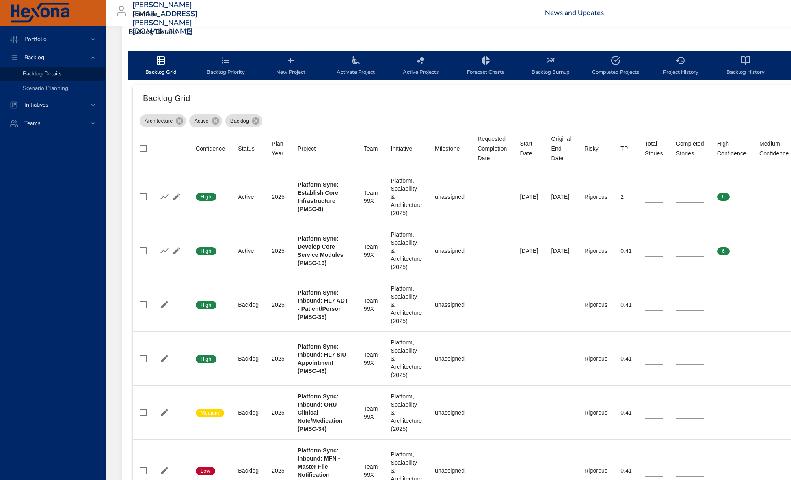
scroll to position [0, 0]
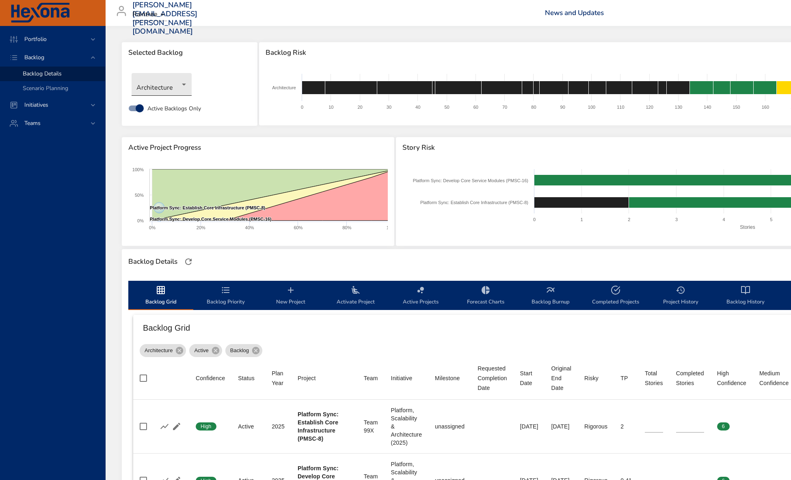
click at [166, 85] on body "Portfolio Backlog Backlog Details Scenario Planning Initiatives Teams [PERSON_N…" at bounding box center [395, 240] width 791 height 480
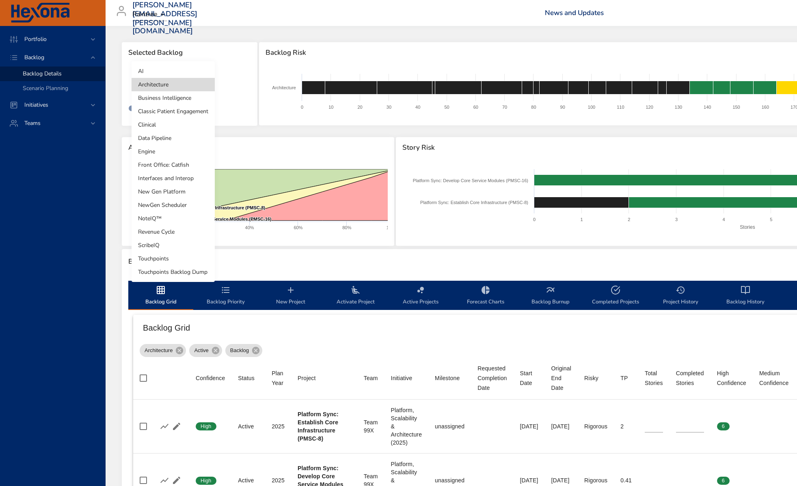
click at [188, 188] on li "New Gen Platform" at bounding box center [173, 191] width 83 height 13
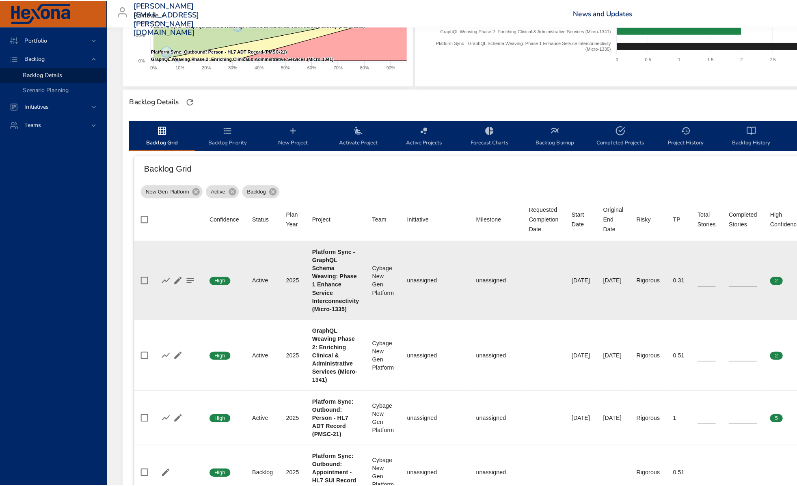
scroll to position [191, 0]
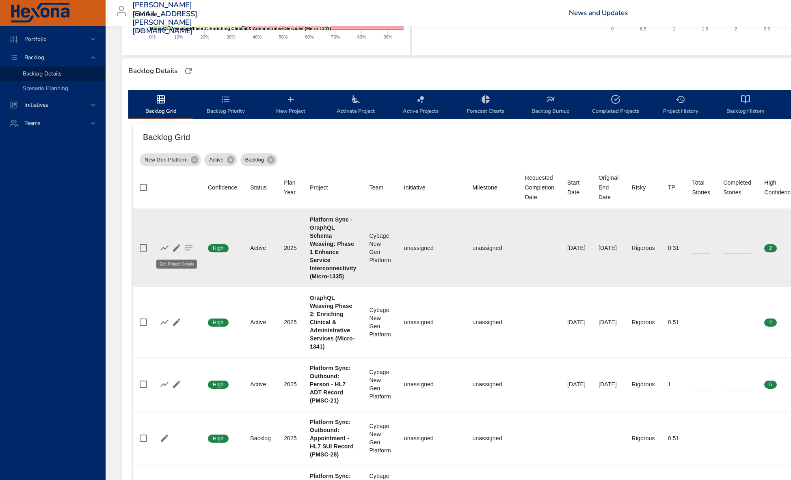
click at [174, 249] on icon "button" at bounding box center [176, 247] width 7 height 7
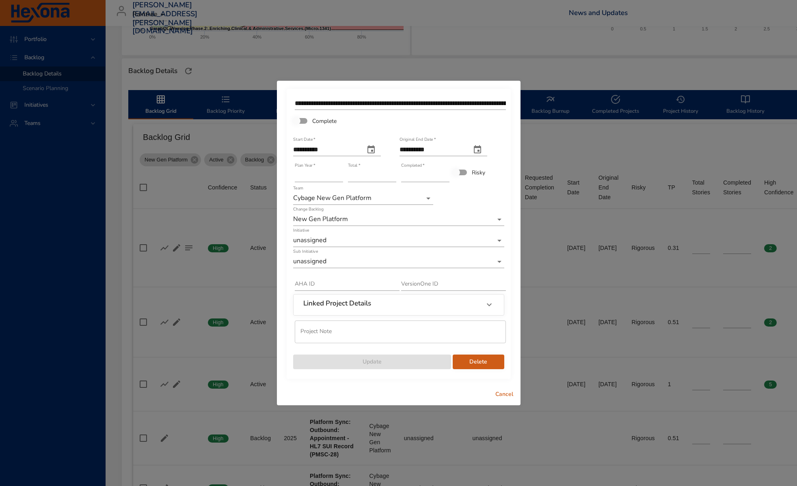
click at [346, 235] on body "Portfolio Backlog Backlog Details Scenario Planning Initiatives Teams [PERSON_N…" at bounding box center [398, 52] width 797 height 486
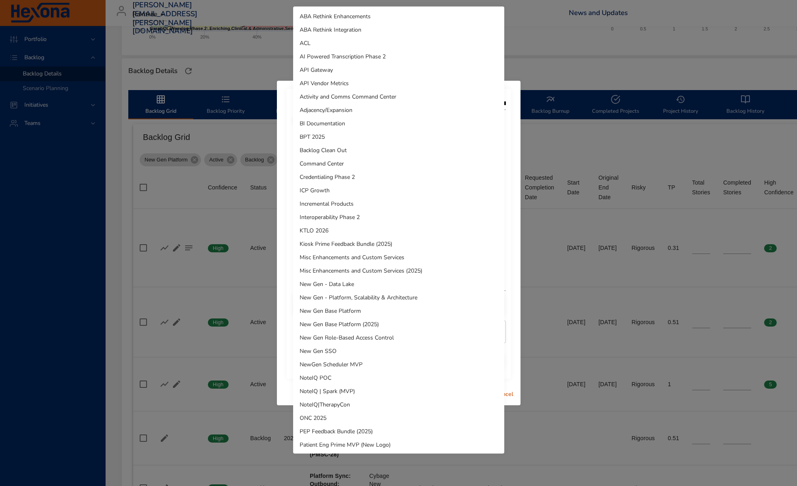
scroll to position [323, 0]
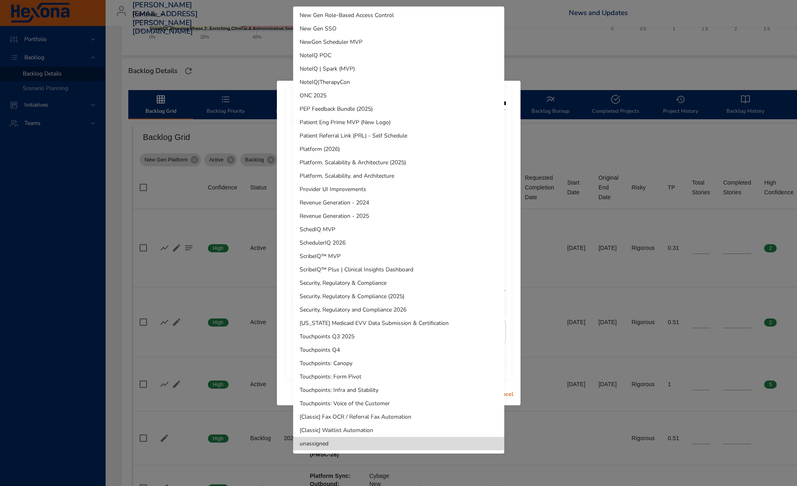
click at [401, 160] on li "Platform, Scalability & Architecture (2025)" at bounding box center [398, 162] width 211 height 13
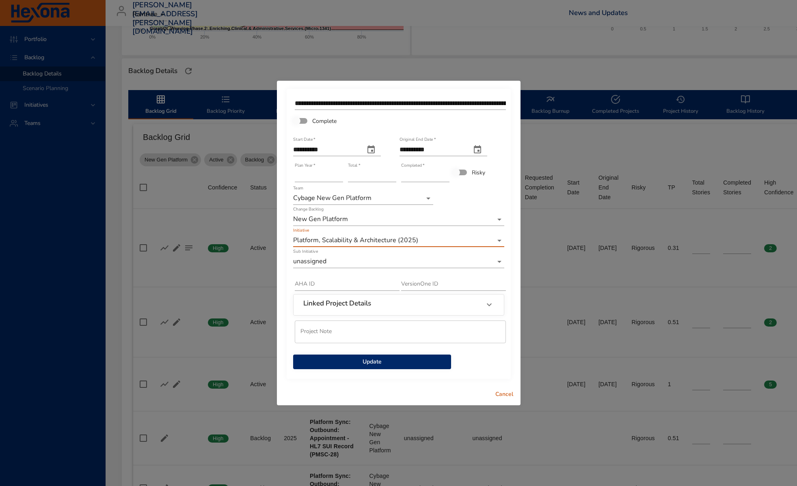
click at [411, 362] on span "Update" at bounding box center [372, 362] width 145 height 10
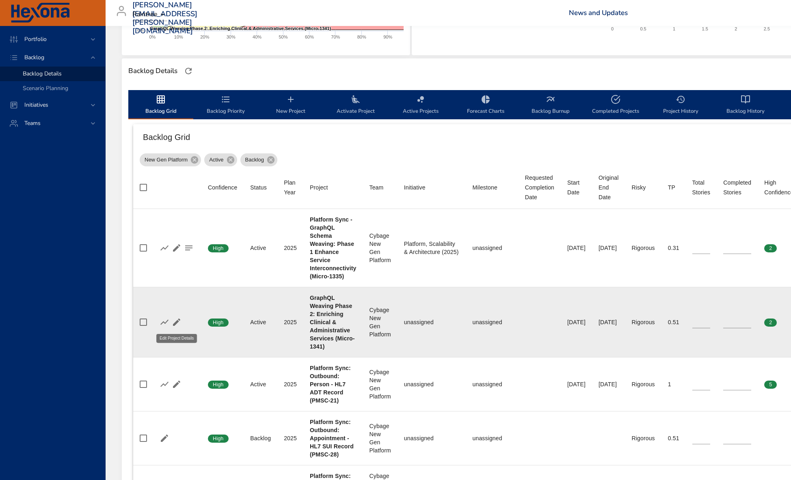
click at [174, 324] on icon "button" at bounding box center [176, 322] width 7 height 7
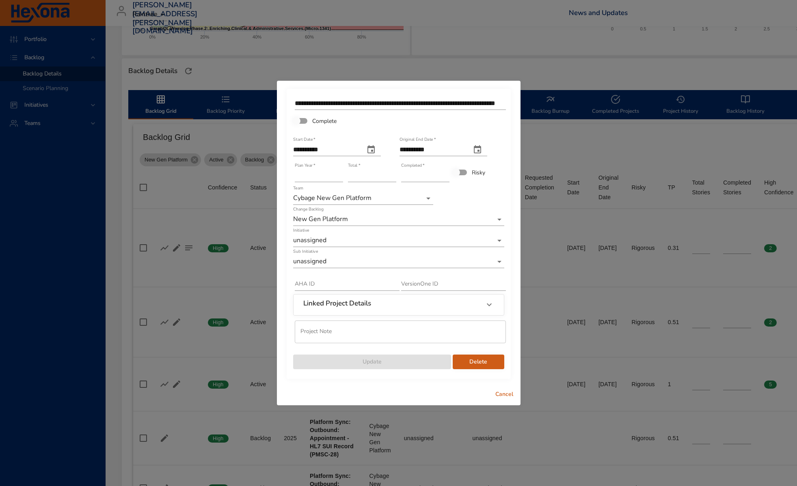
click at [340, 242] on body "Portfolio Backlog Backlog Details Scenario Planning Initiatives Teams [PERSON_N…" at bounding box center [398, 52] width 797 height 486
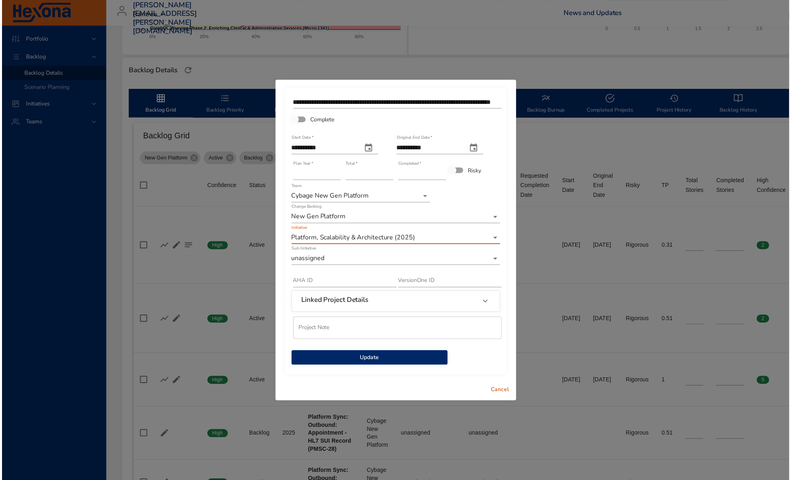
scroll to position [323, 0]
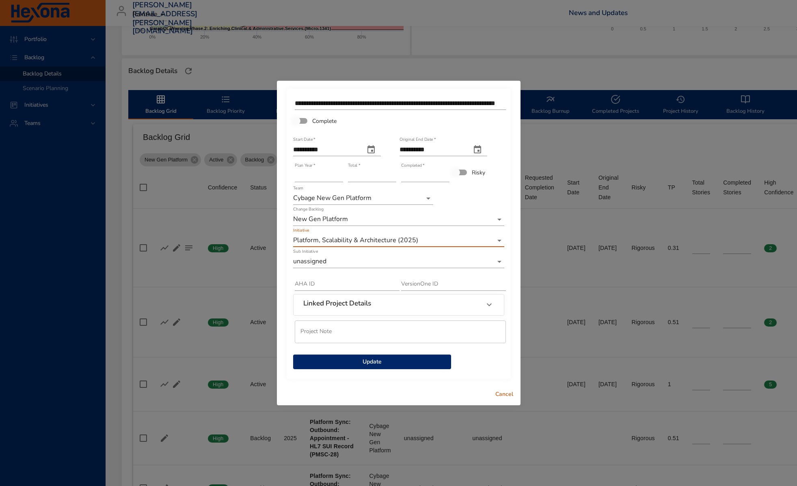
click at [403, 356] on button "Update" at bounding box center [372, 362] width 158 height 15
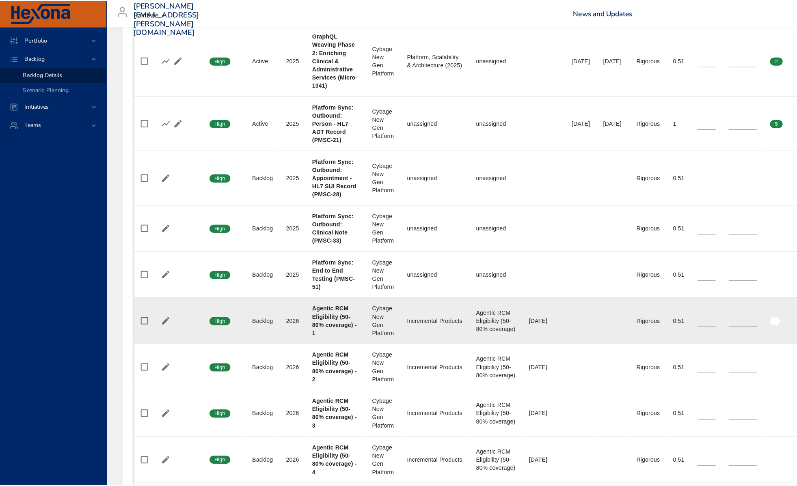
scroll to position [459, 0]
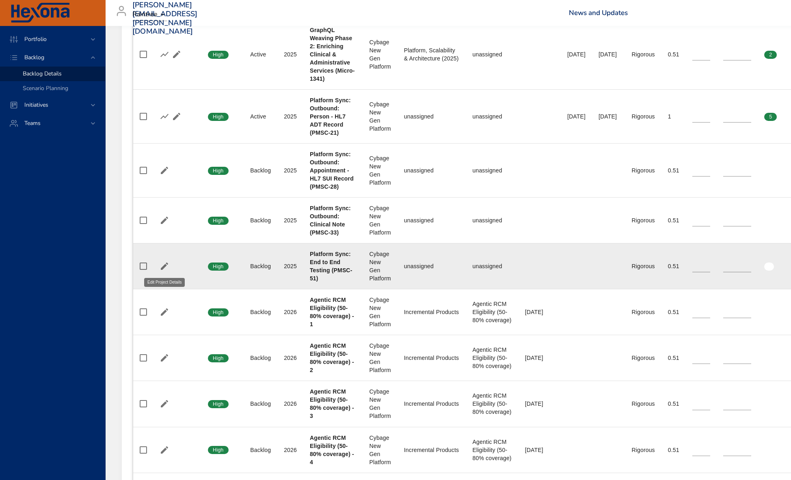
click at [164, 266] on icon "button" at bounding box center [164, 266] width 7 height 7
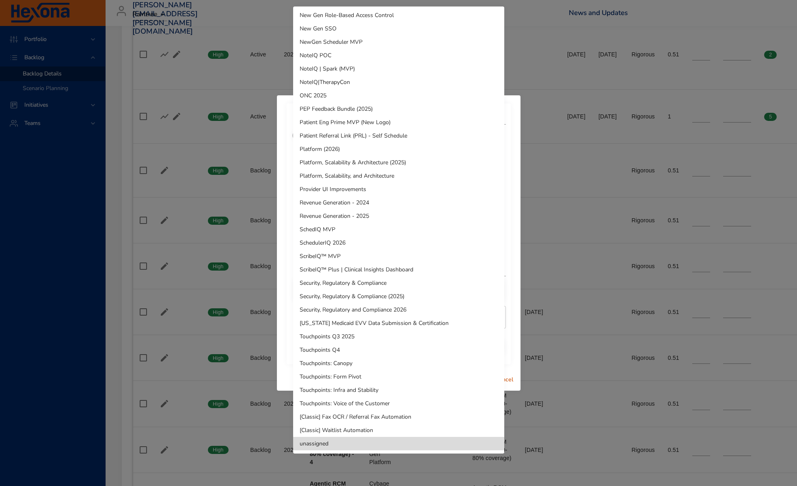
click at [387, 162] on li "Platform, Scalability & Architecture (2025)" at bounding box center [398, 162] width 211 height 13
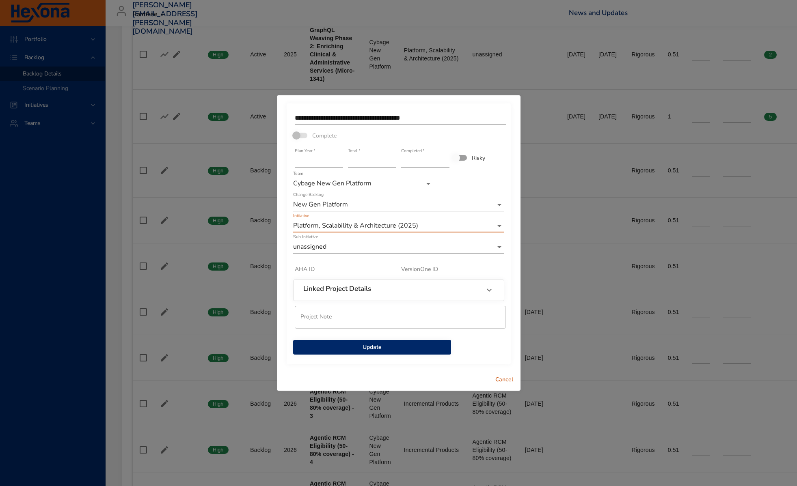
click at [383, 337] on div "Update" at bounding box center [372, 343] width 160 height 25
click at [384, 350] on span "Update" at bounding box center [372, 348] width 145 height 10
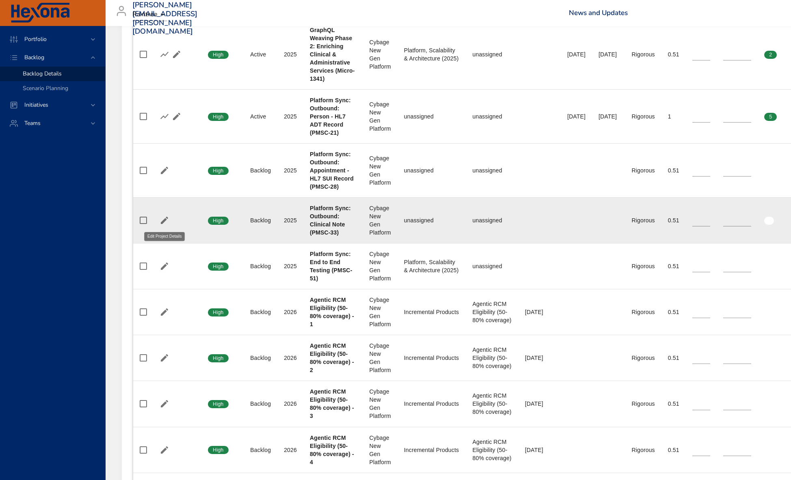
click at [162, 223] on icon "button" at bounding box center [164, 220] width 7 height 7
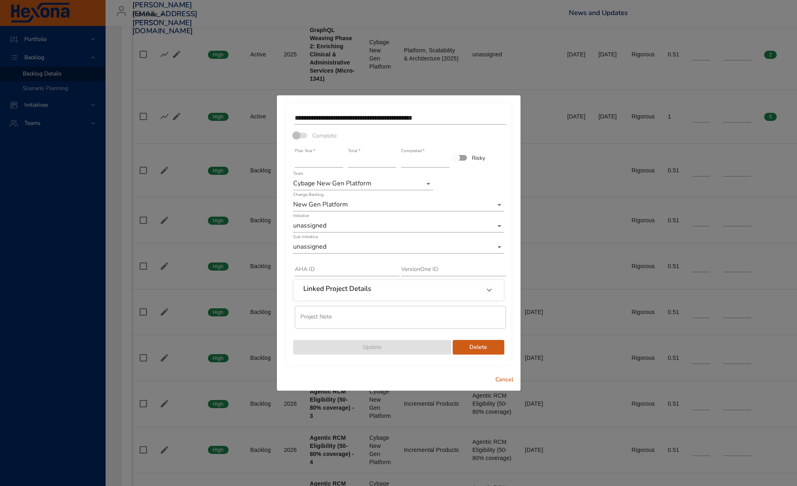
click at [340, 218] on div "Initiative unassigned" at bounding box center [398, 222] width 211 height 19
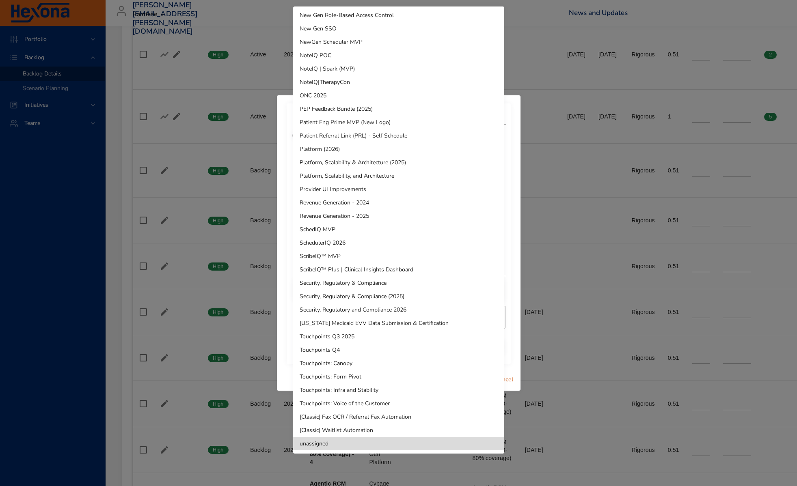
click at [383, 164] on li "Platform, Scalability & Architecture (2025)" at bounding box center [398, 162] width 211 height 13
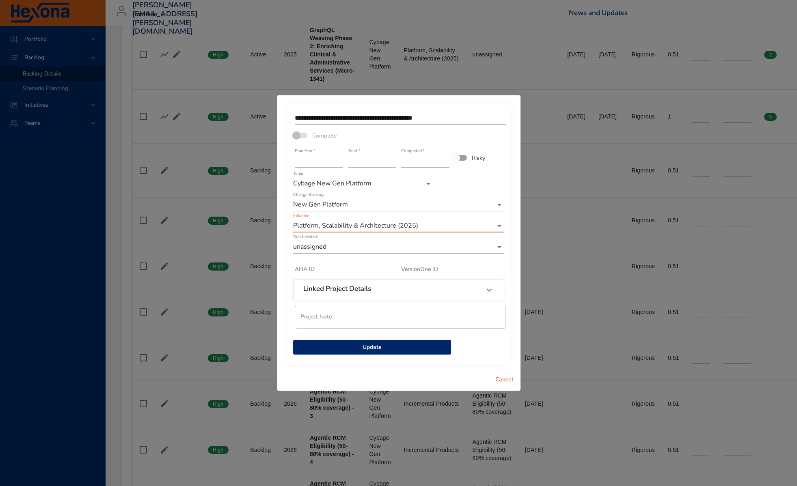
click at [393, 346] on span "Update" at bounding box center [372, 348] width 145 height 10
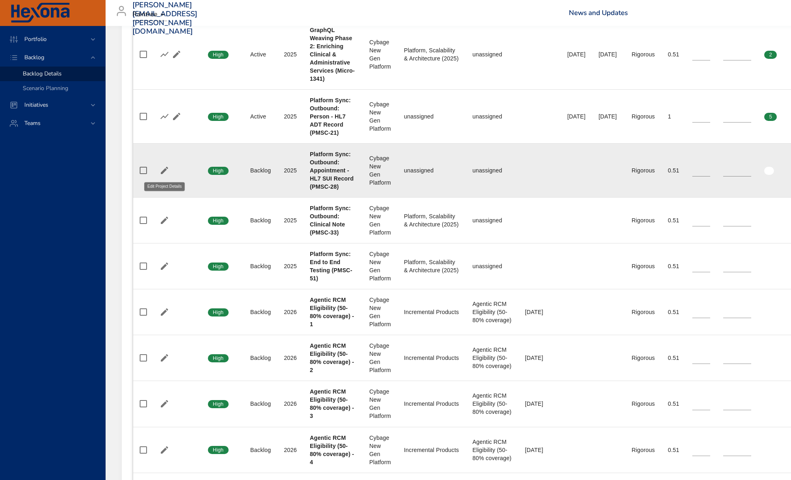
click at [164, 169] on icon "button" at bounding box center [164, 170] width 7 height 7
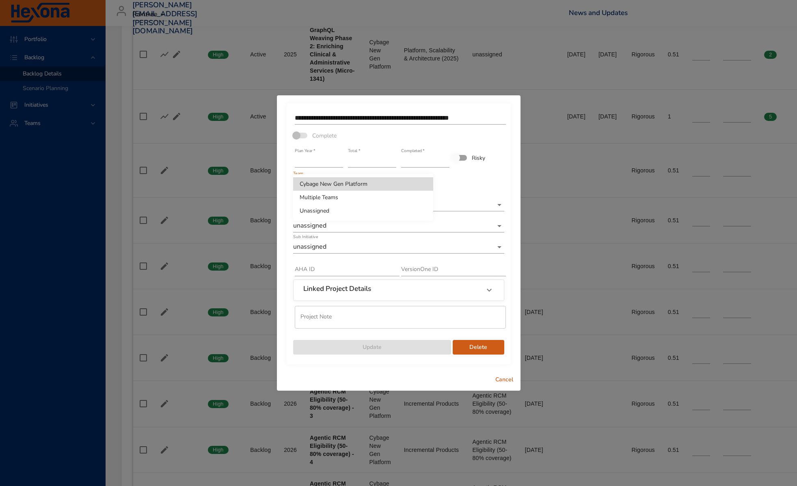
click at [354, 184] on li "Cybage New Gen Platform" at bounding box center [363, 183] width 140 height 13
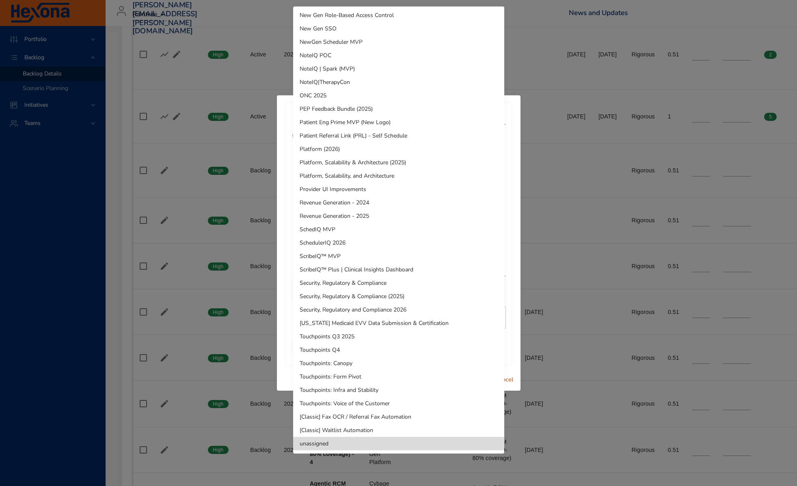
click at [410, 165] on li "Platform, Scalability & Architecture (2025)" at bounding box center [398, 162] width 211 height 13
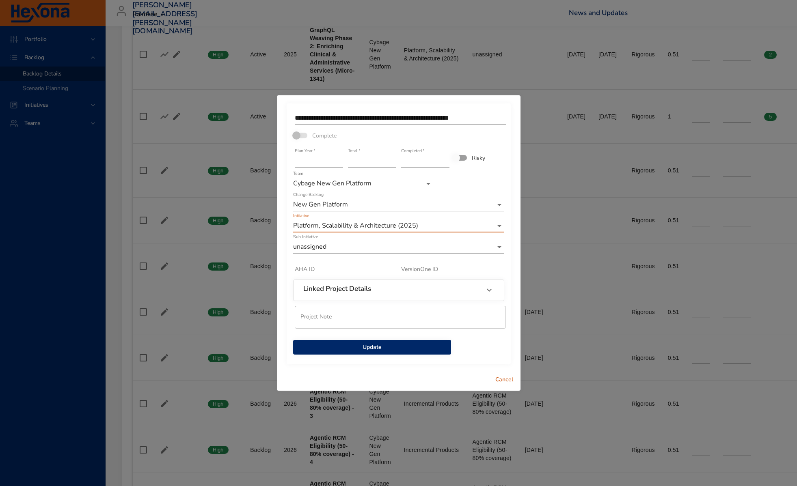
click at [413, 343] on span "Update" at bounding box center [372, 348] width 145 height 10
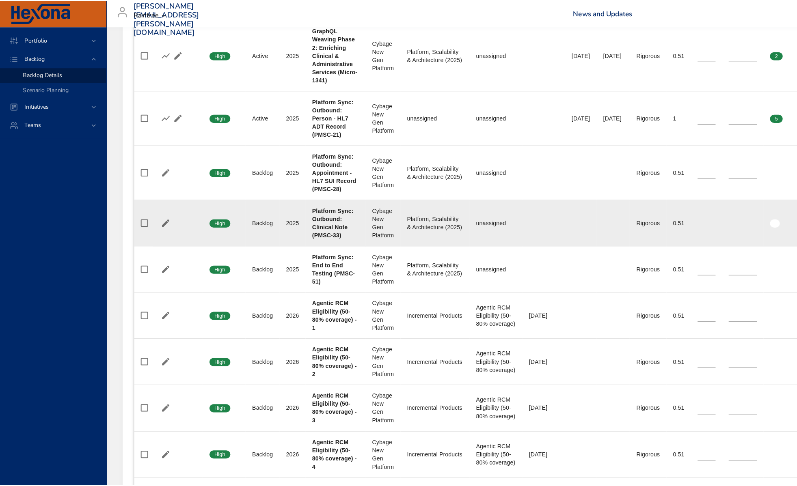
scroll to position [390, 0]
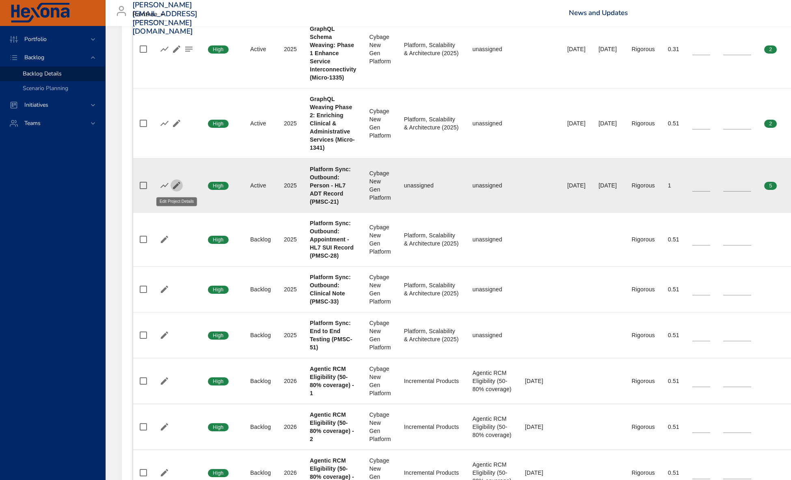
click at [178, 183] on icon "button" at bounding box center [177, 186] width 10 height 10
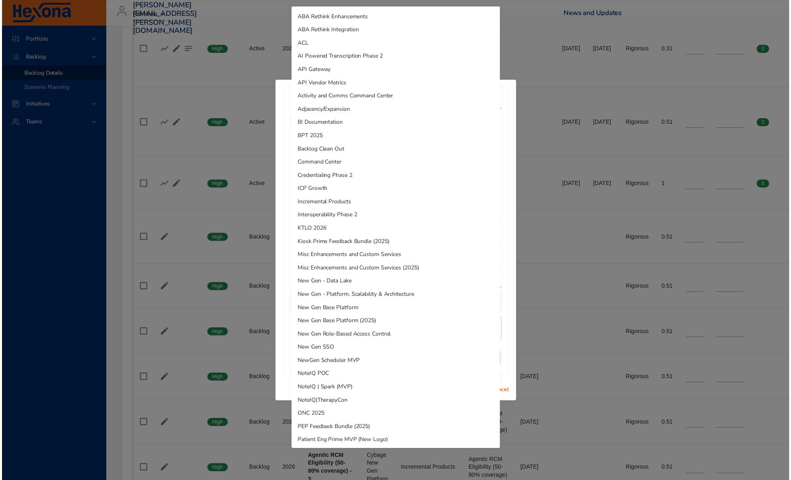
scroll to position [323, 0]
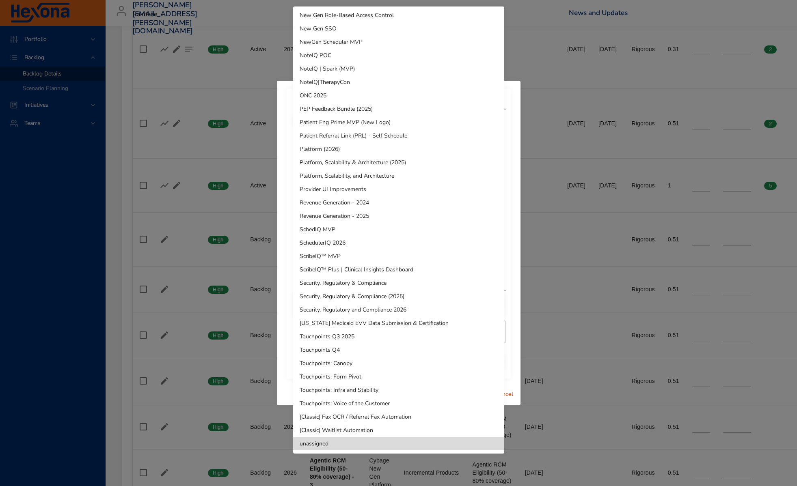
click at [387, 164] on li "Platform, Scalability & Architecture (2025)" at bounding box center [398, 162] width 211 height 13
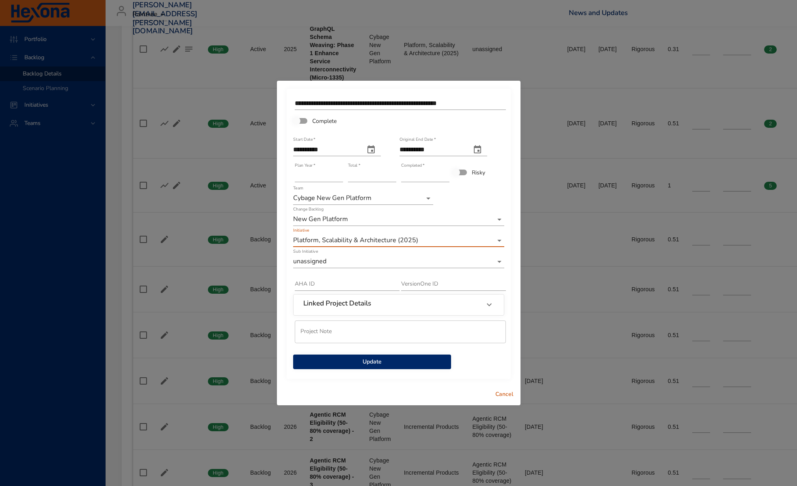
click at [410, 359] on span "Update" at bounding box center [372, 362] width 145 height 10
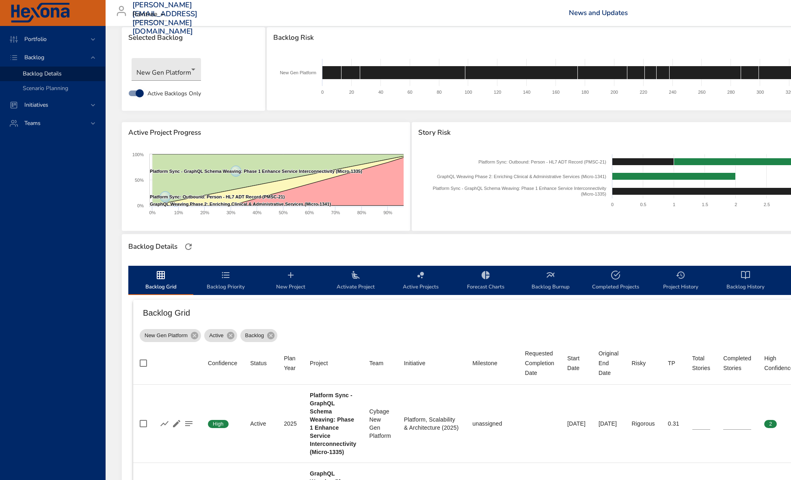
scroll to position [20, 0]
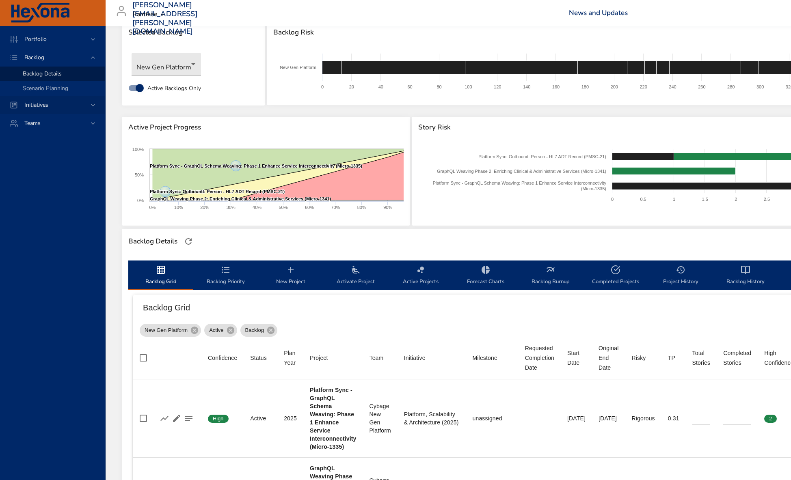
click at [35, 108] on span "Initiatives" at bounding box center [36, 105] width 37 height 8
click at [52, 108] on span "Milestone Details" at bounding box center [45, 107] width 44 height 8
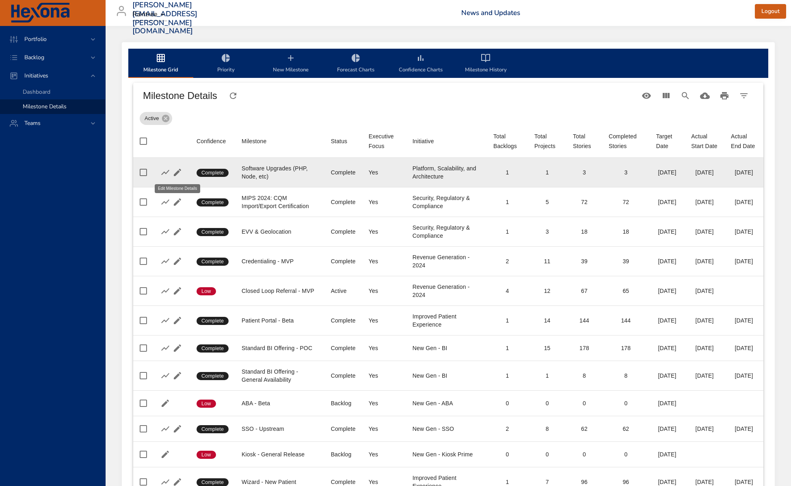
click at [177, 177] on icon "button" at bounding box center [178, 173] width 10 height 10
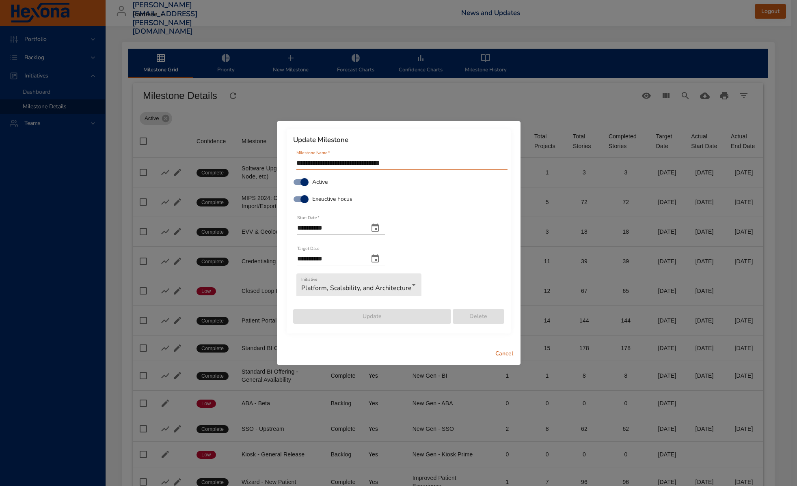
click at [509, 352] on span "Cancel" at bounding box center [504, 354] width 19 height 10
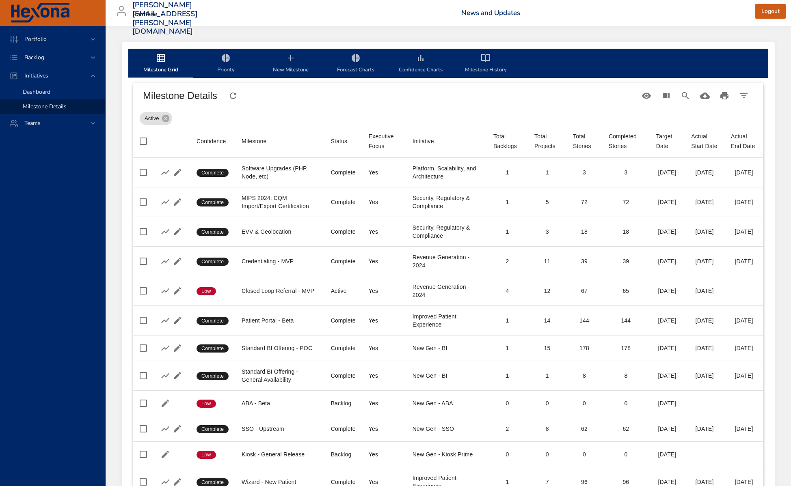
click at [48, 92] on span "Dashboard" at bounding box center [37, 92] width 28 height 8
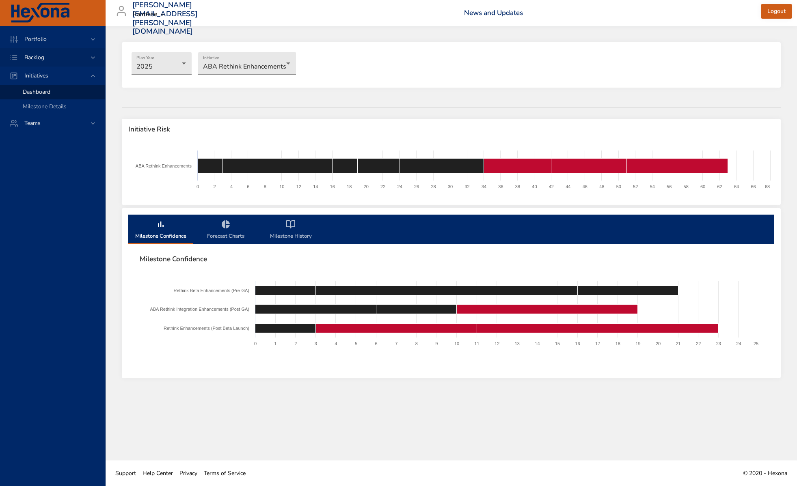
click at [41, 60] on span "Backlog" at bounding box center [34, 58] width 33 height 8
click at [51, 75] on span "Backlog Details" at bounding box center [42, 74] width 39 height 8
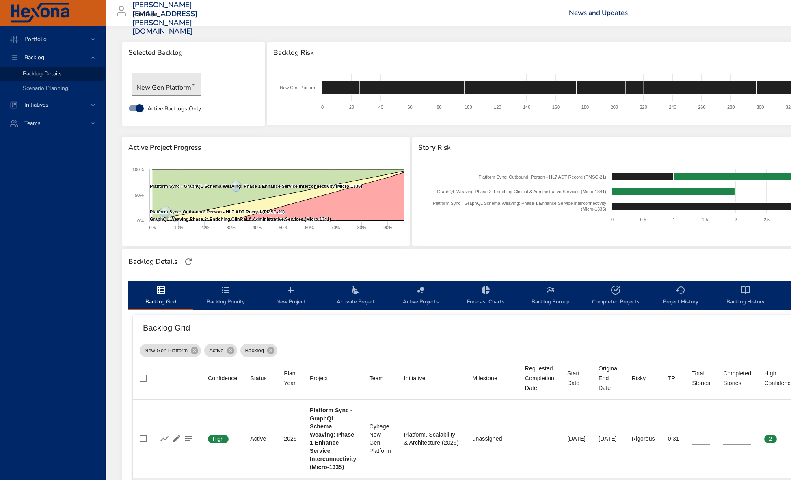
scroll to position [219, 0]
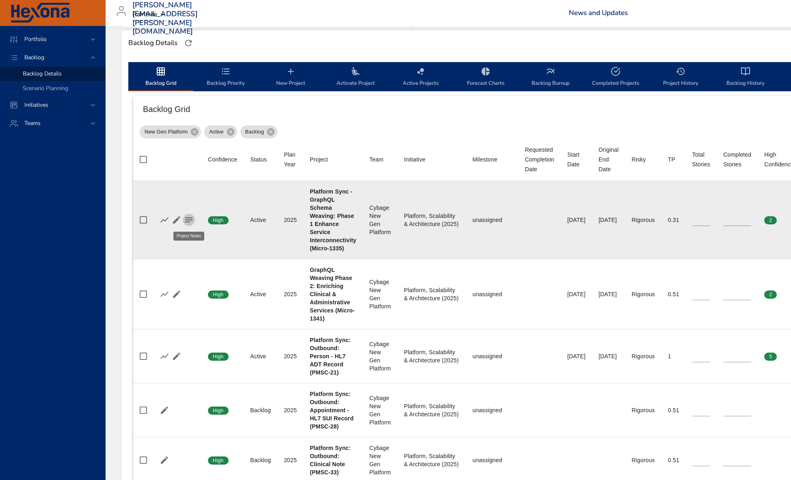
click at [188, 221] on icon "button" at bounding box center [189, 220] width 10 height 10
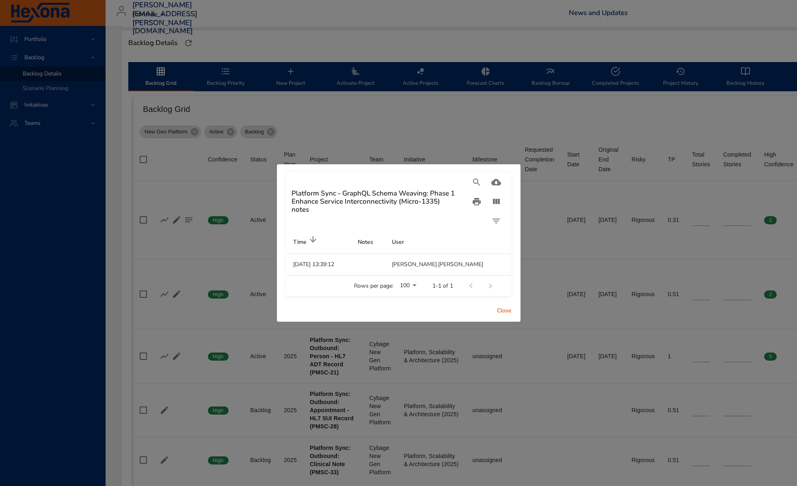
click at [503, 312] on span "Close" at bounding box center [504, 311] width 19 height 10
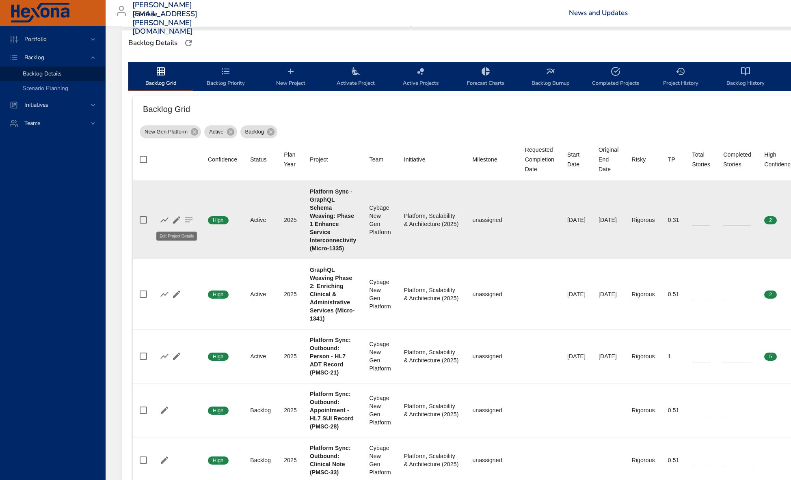
click at [179, 222] on icon "button" at bounding box center [177, 220] width 10 height 10
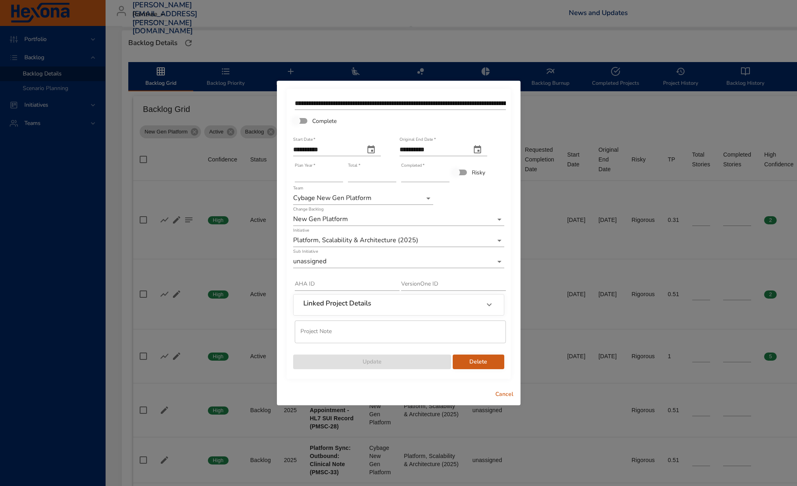
click at [407, 303] on div "Linked Project Details" at bounding box center [391, 305] width 176 height 11
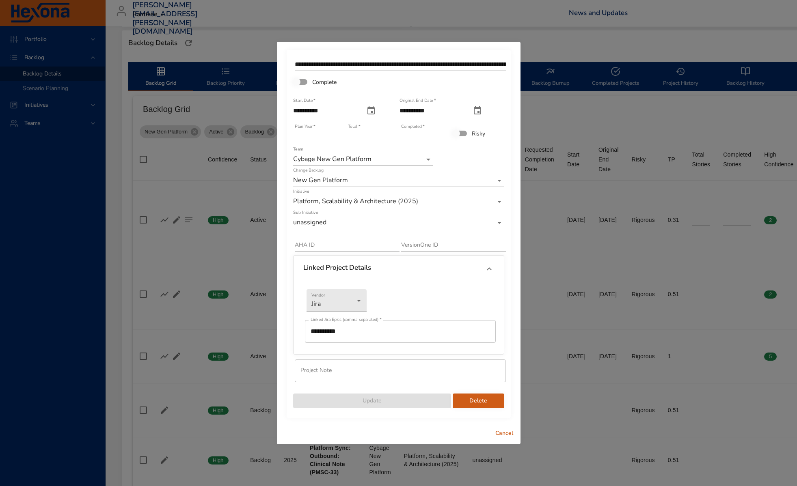
click at [509, 430] on span "Cancel" at bounding box center [504, 434] width 19 height 10
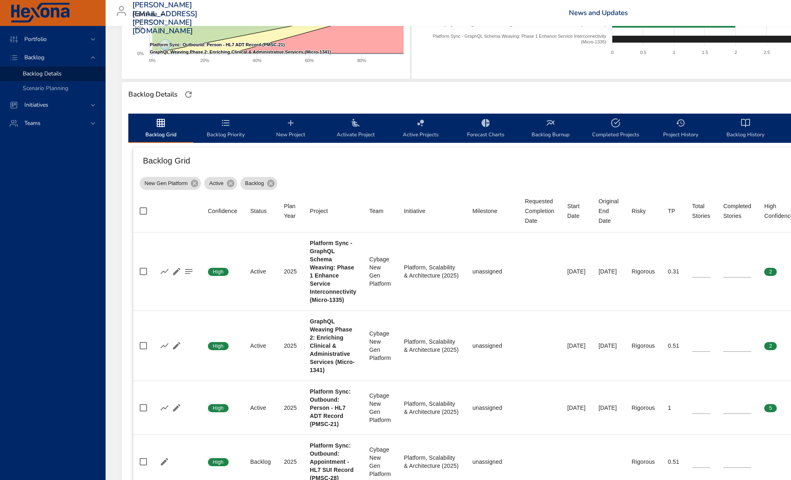
scroll to position [90, 0]
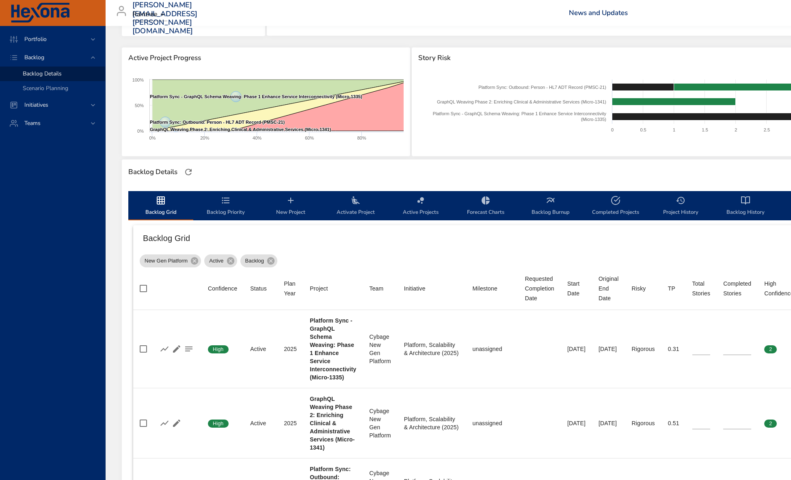
click at [479, 294] on th "Milestone" at bounding box center [492, 289] width 52 height 43
click at [480, 290] on div "Milestone" at bounding box center [485, 289] width 25 height 10
type input "*"
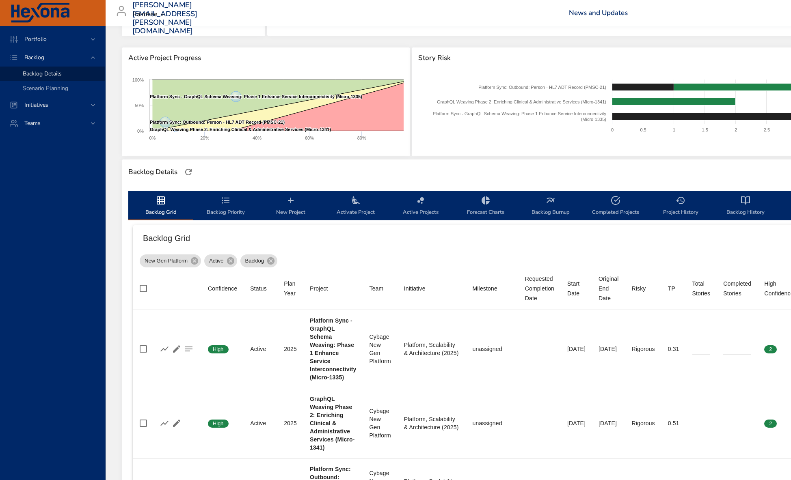
type input "*"
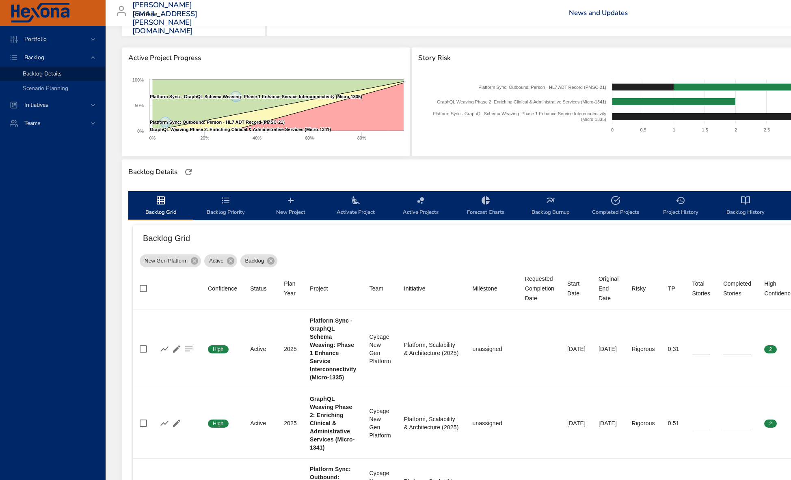
type input "*"
type input "**"
type input "*"
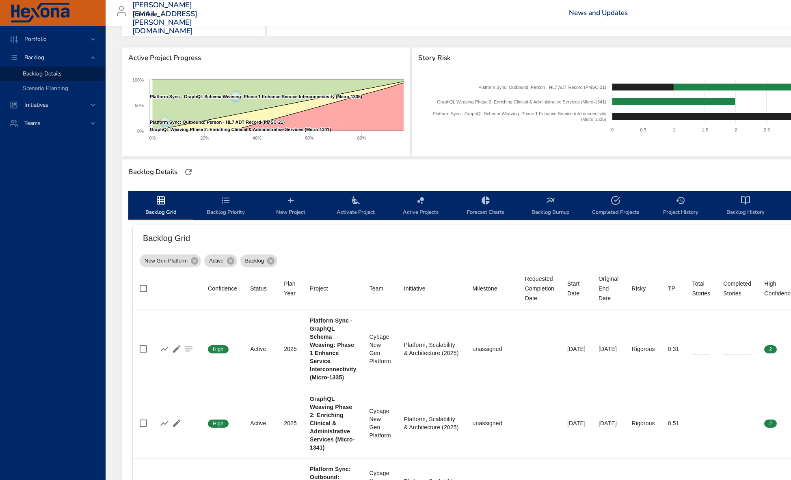
type input "*"
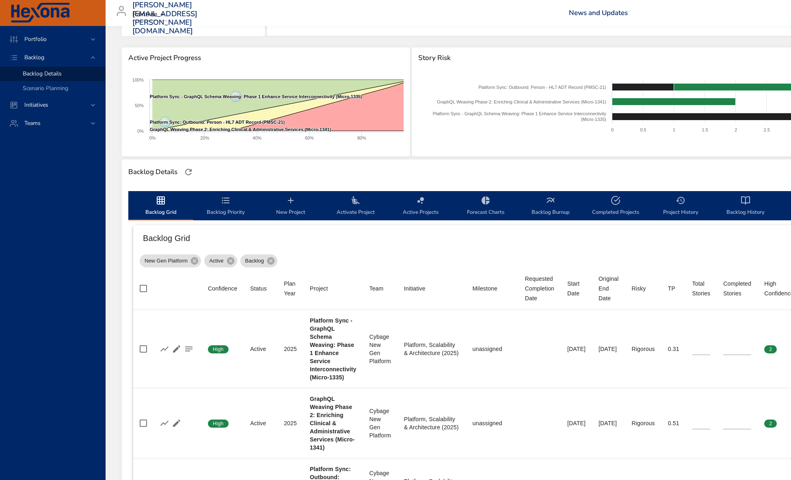
type input "*"
type input "**"
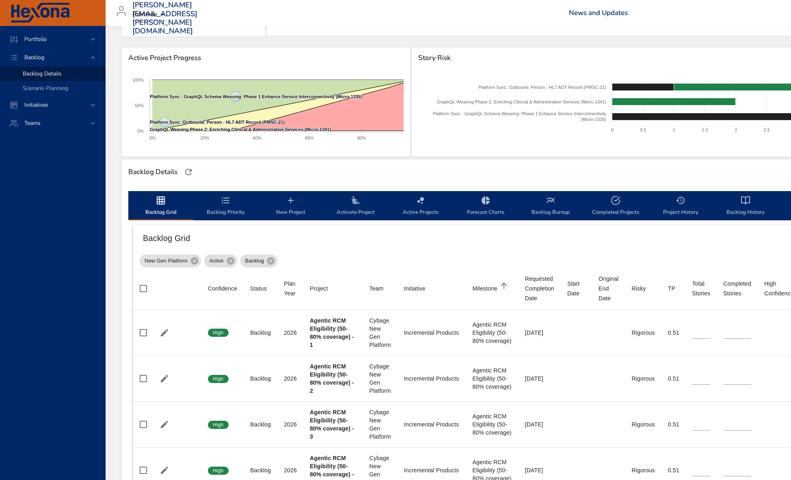
click at [480, 290] on div "Milestone" at bounding box center [485, 289] width 25 height 10
type input "*"
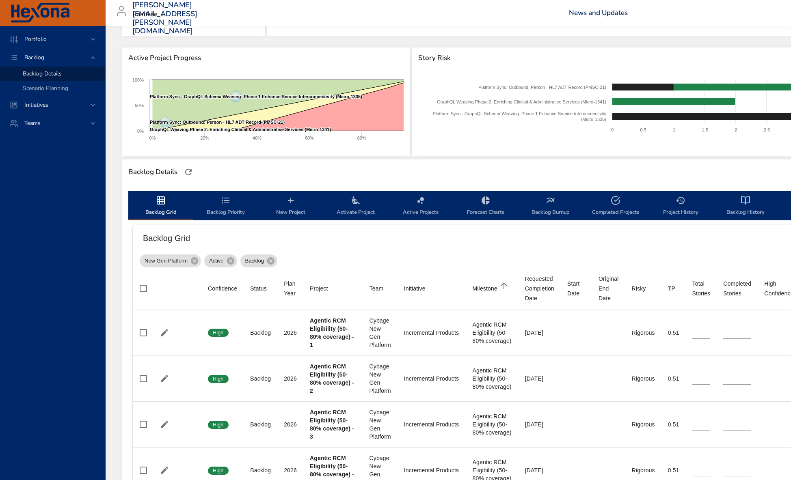
type input "*"
type input "**"
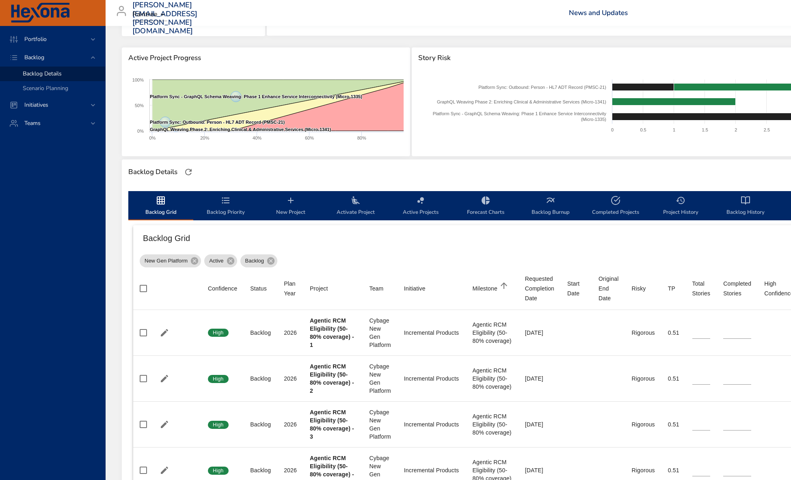
type input "**"
type input "*"
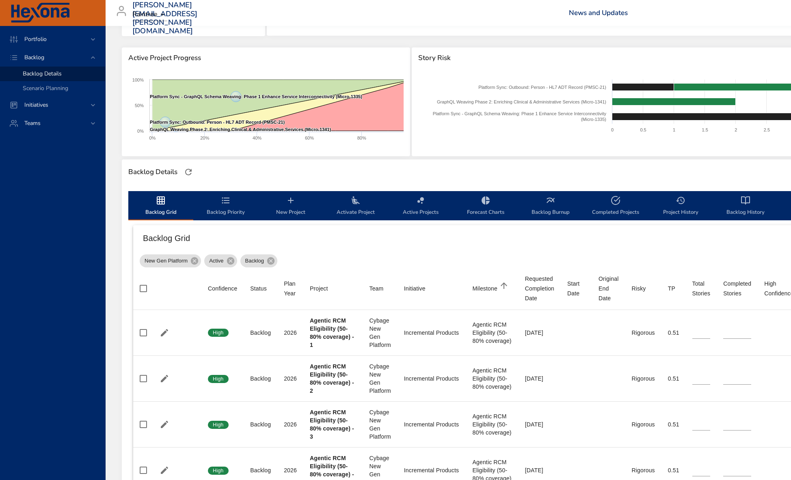
type input "*"
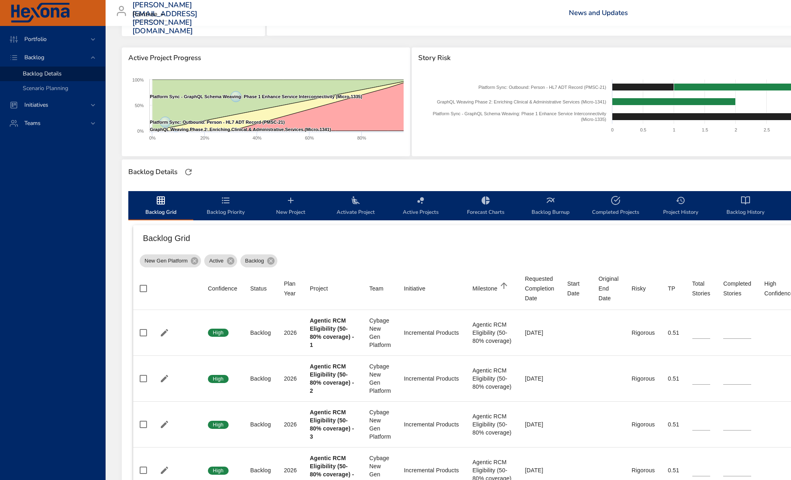
type input "*"
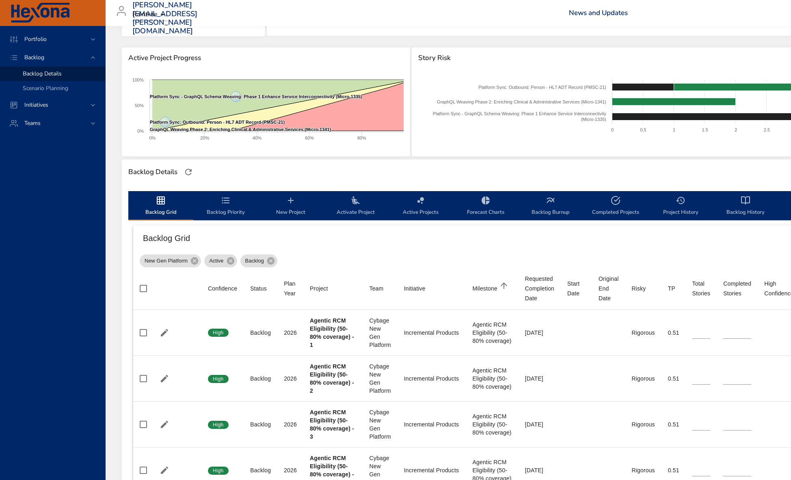
type input "*"
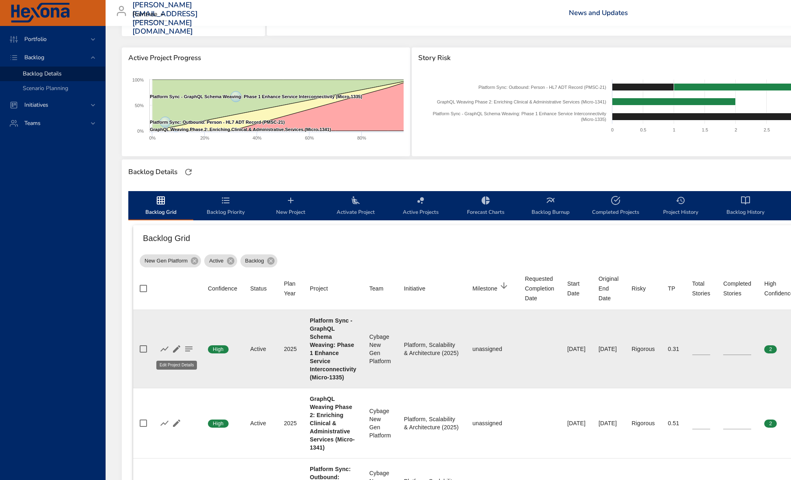
click at [174, 350] on icon "button" at bounding box center [176, 349] width 7 height 7
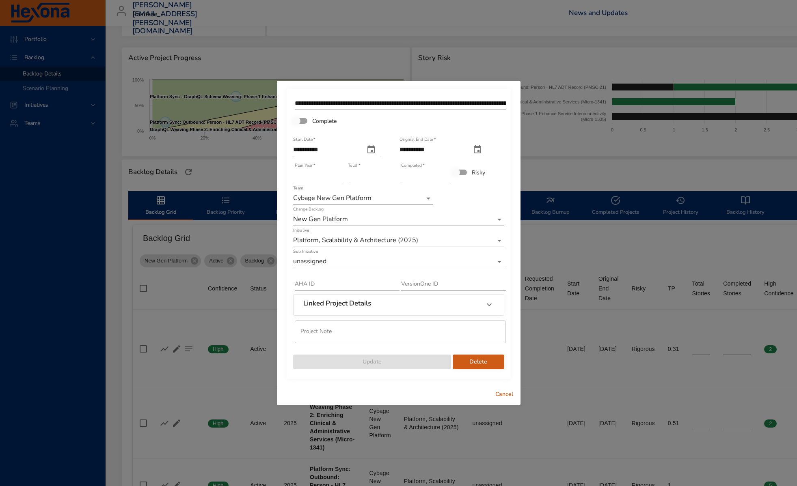
click at [496, 391] on span "Cancel" at bounding box center [504, 395] width 19 height 10
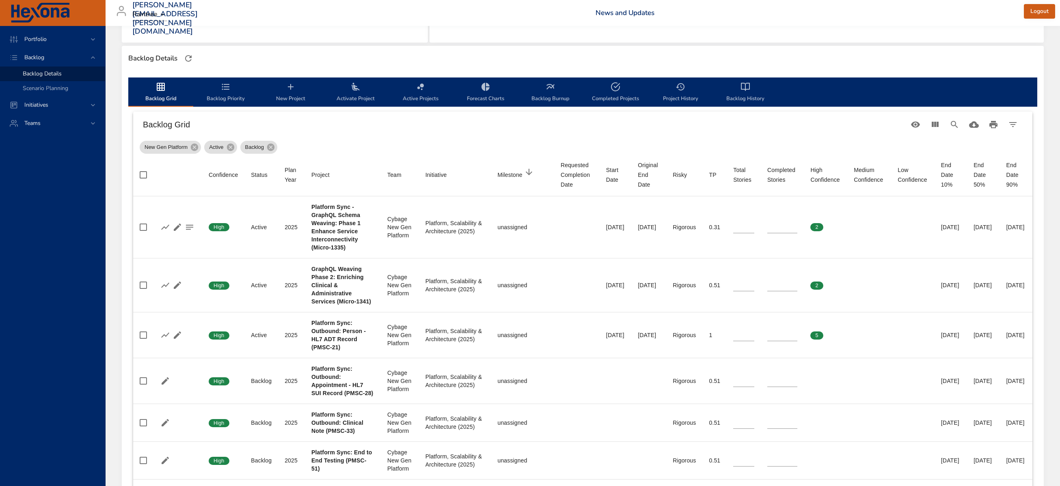
scroll to position [188, 0]
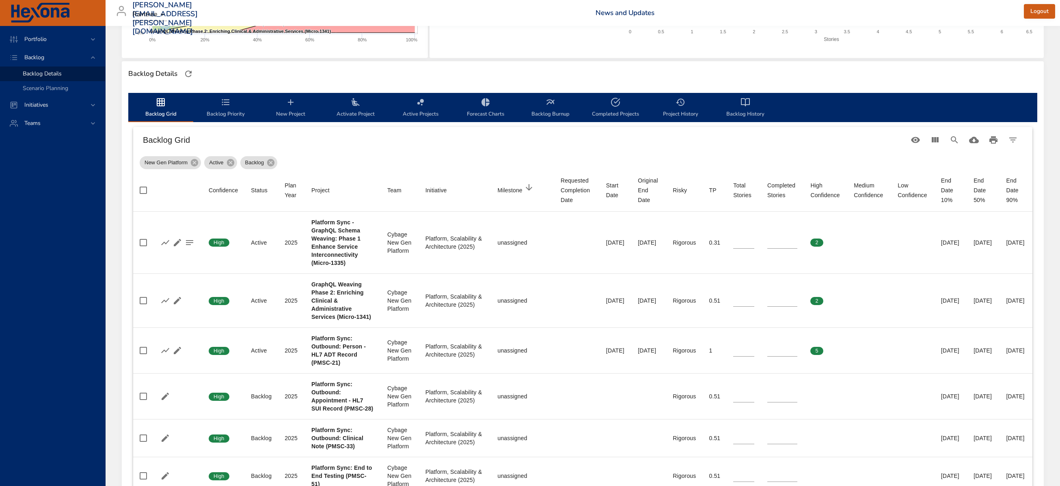
click at [483, 105] on icon "backlog-tab" at bounding box center [486, 102] width 8 height 8
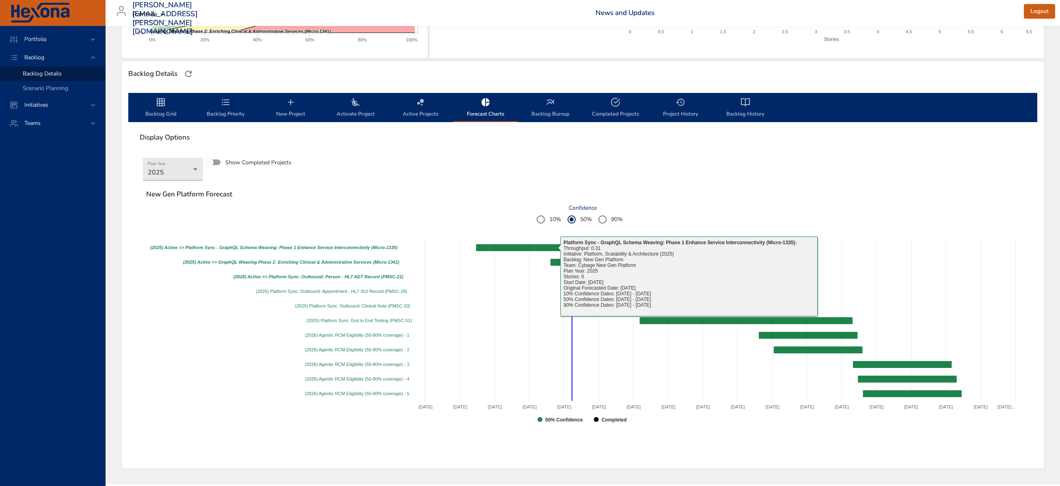
click at [701, 445] on div "Plan Year 2025 Show Completed Projects New Gen Platform Forecast Confidence 10%…" at bounding box center [582, 300] width 899 height 304
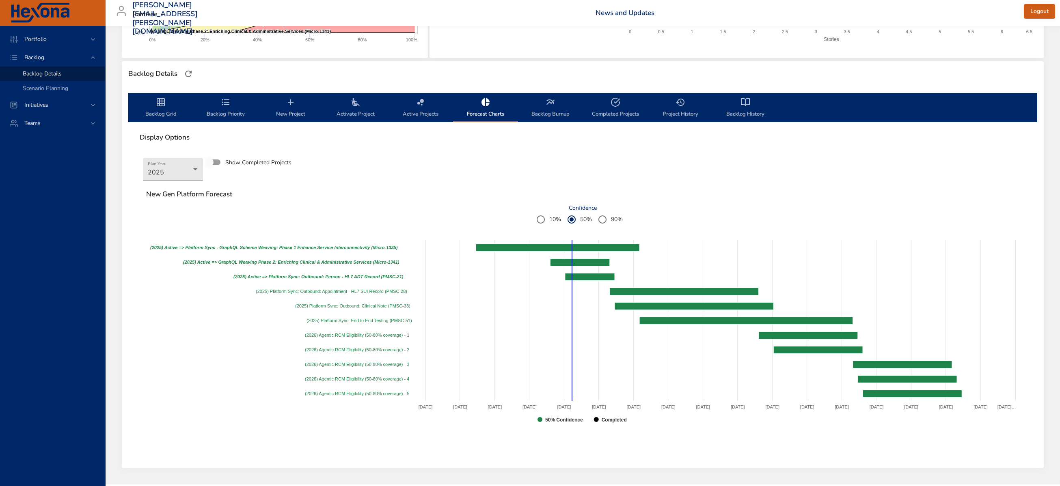
click at [170, 101] on span "Backlog Grid" at bounding box center [160, 108] width 55 height 22
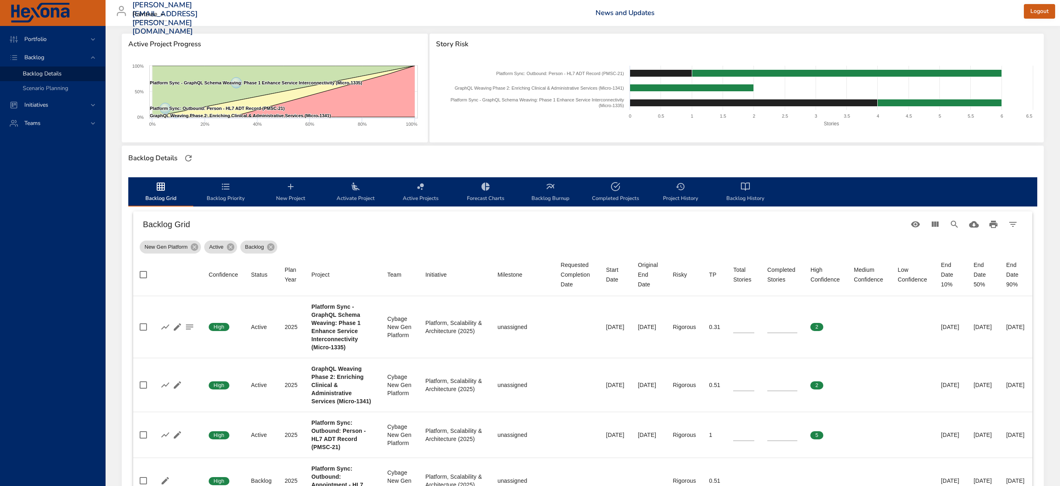
scroll to position [0, 0]
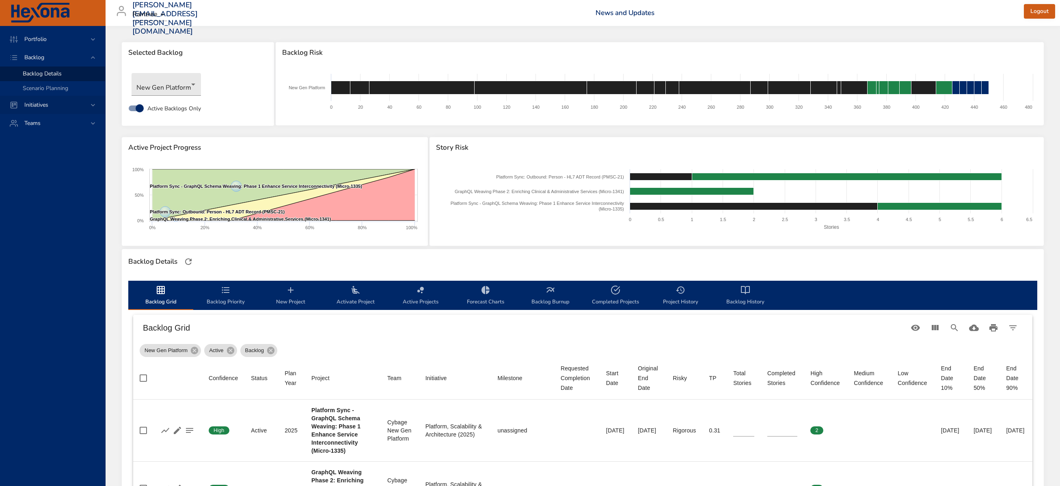
click at [39, 104] on span "Initiatives" at bounding box center [36, 105] width 37 height 8
click at [43, 95] on span "Dashboard" at bounding box center [37, 92] width 28 height 8
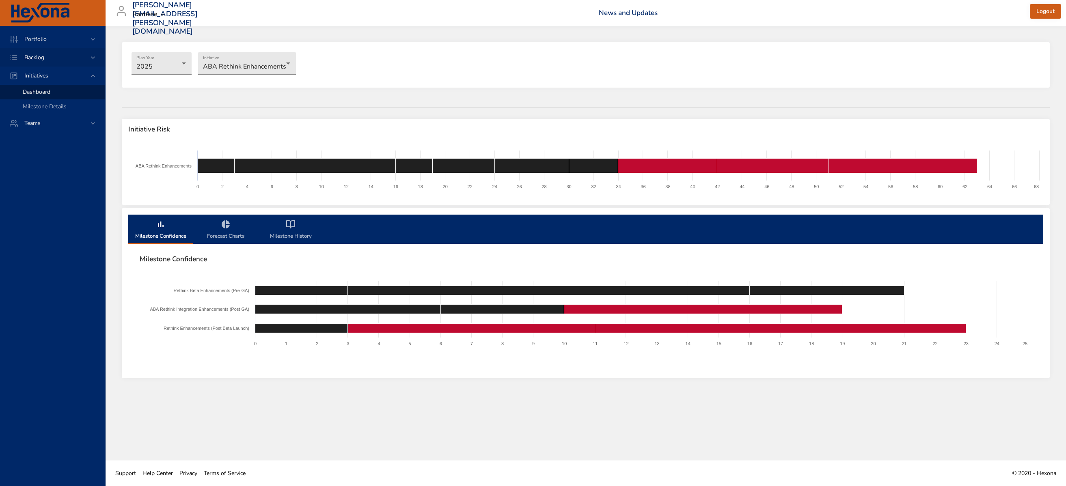
click at [41, 55] on span "Backlog" at bounding box center [34, 58] width 33 height 8
click at [42, 71] on span "Backlog Details" at bounding box center [42, 74] width 39 height 8
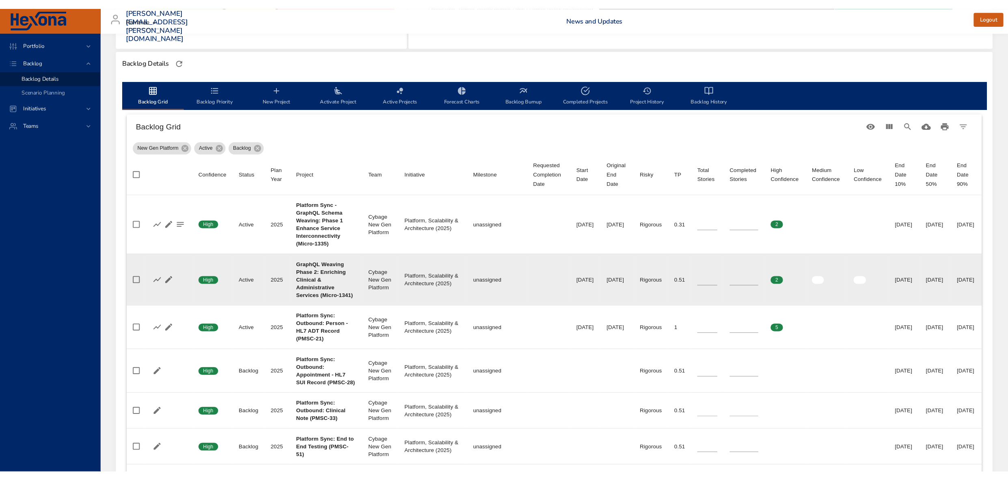
scroll to position [210, 0]
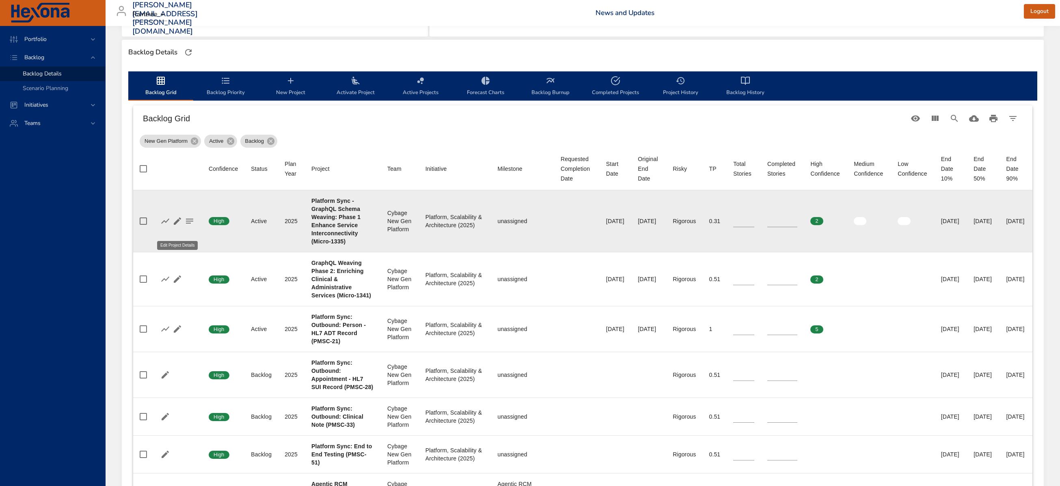
click at [175, 226] on icon "button" at bounding box center [178, 221] width 10 height 10
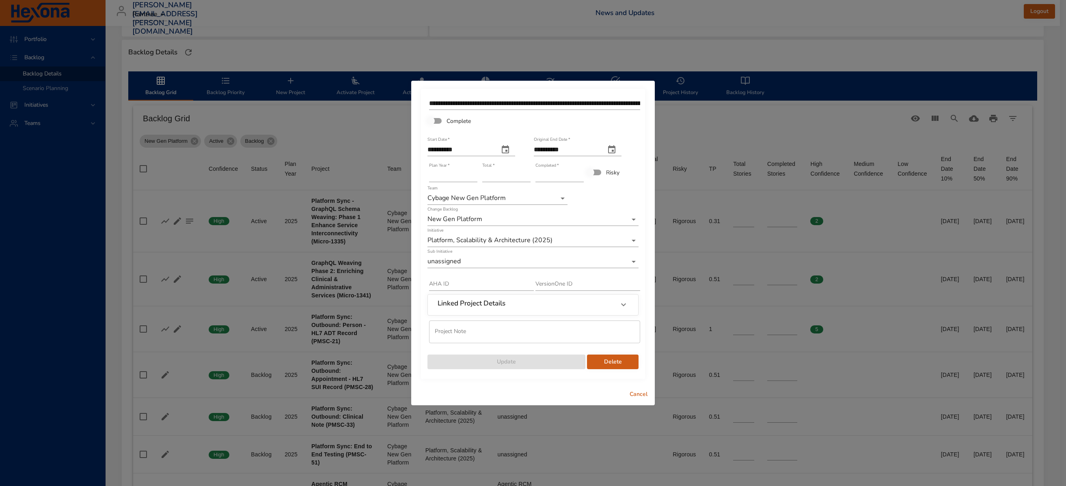
click at [631, 392] on span "Cancel" at bounding box center [638, 395] width 19 height 10
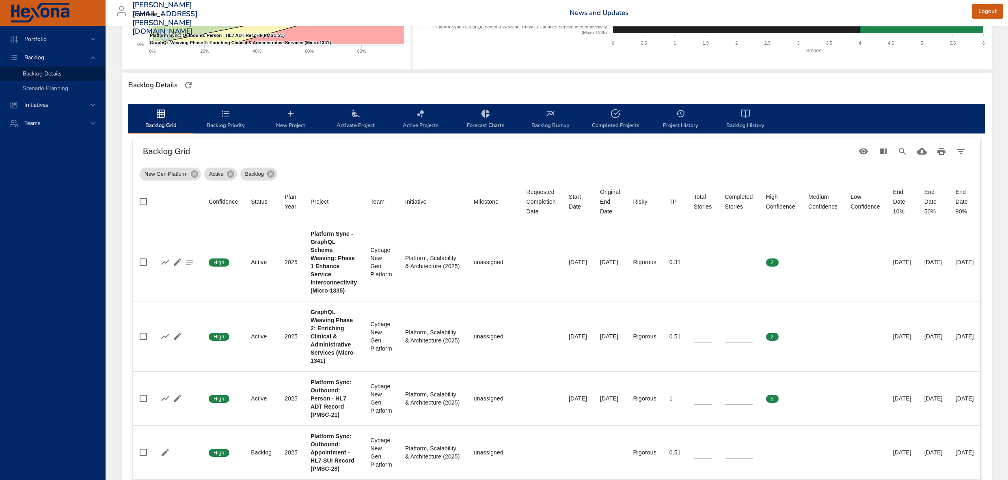
scroll to position [0, 0]
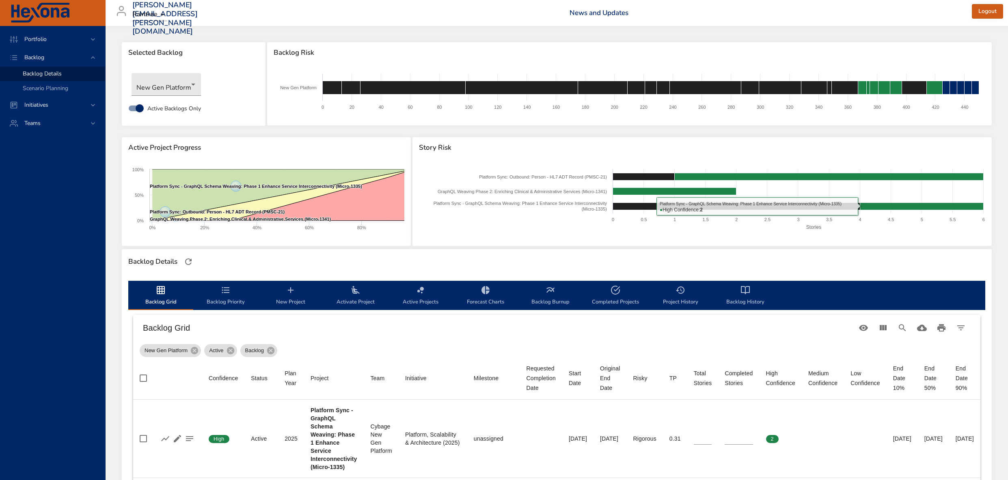
click at [419, 125] on div "Backlog Risk Created with Highcharts 9.0.1 New Gen Platform 0 20 40 60 80 100 1…" at bounding box center [629, 88] width 726 height 95
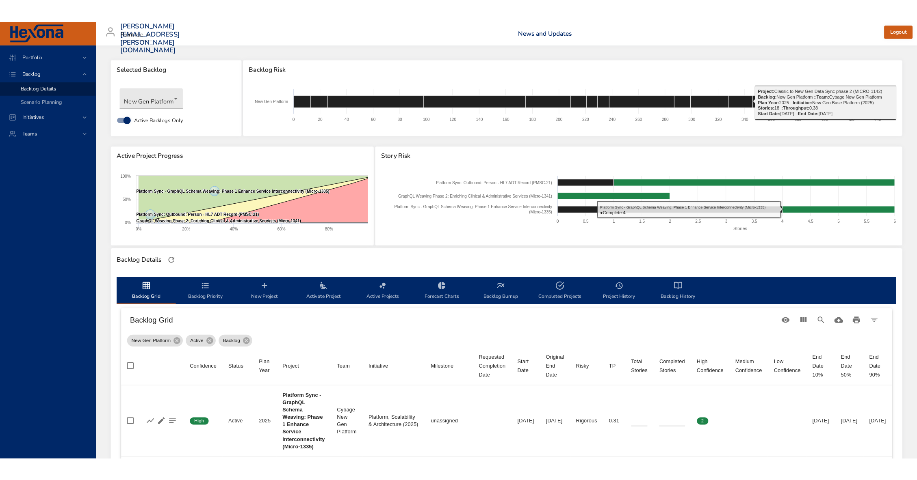
scroll to position [5, 0]
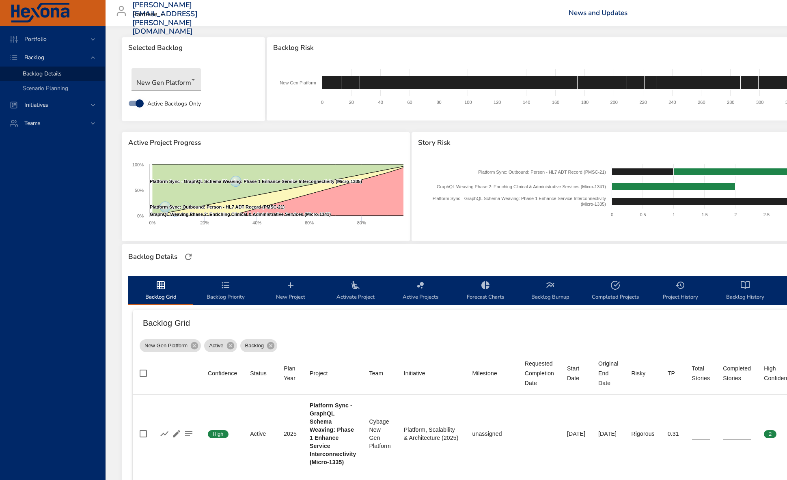
click at [760, 37] on div "Backlog Risk" at bounding box center [628, 47] width 723 height 21
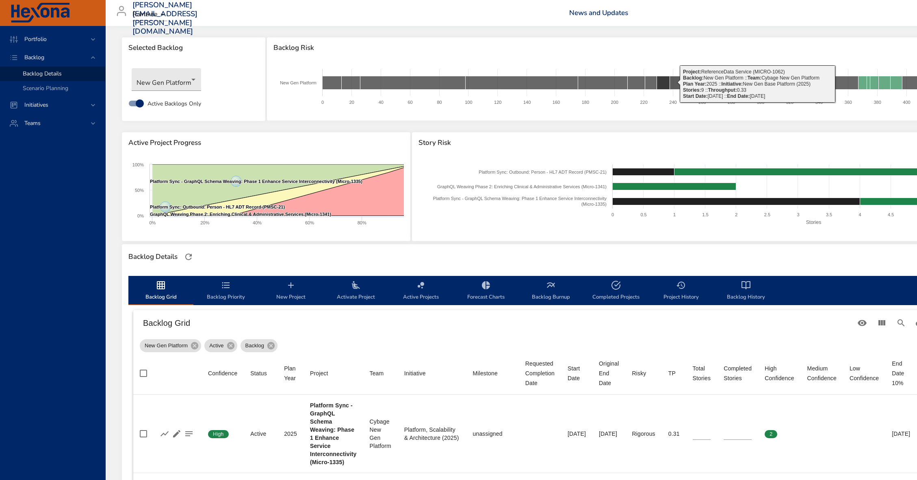
scroll to position [0, 0]
